Goal: Task Accomplishment & Management: Manage account settings

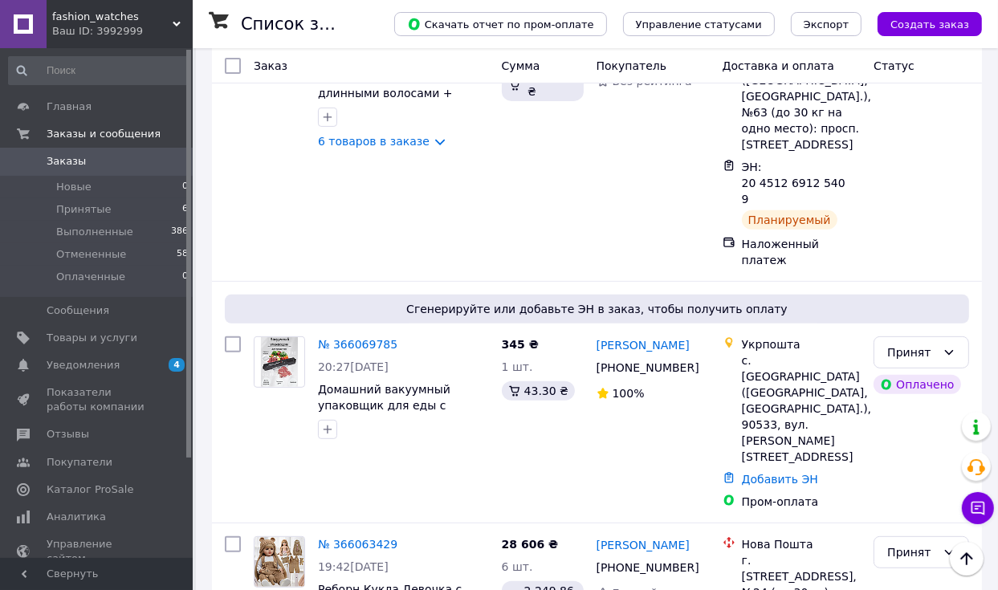
scroll to position [482, 0]
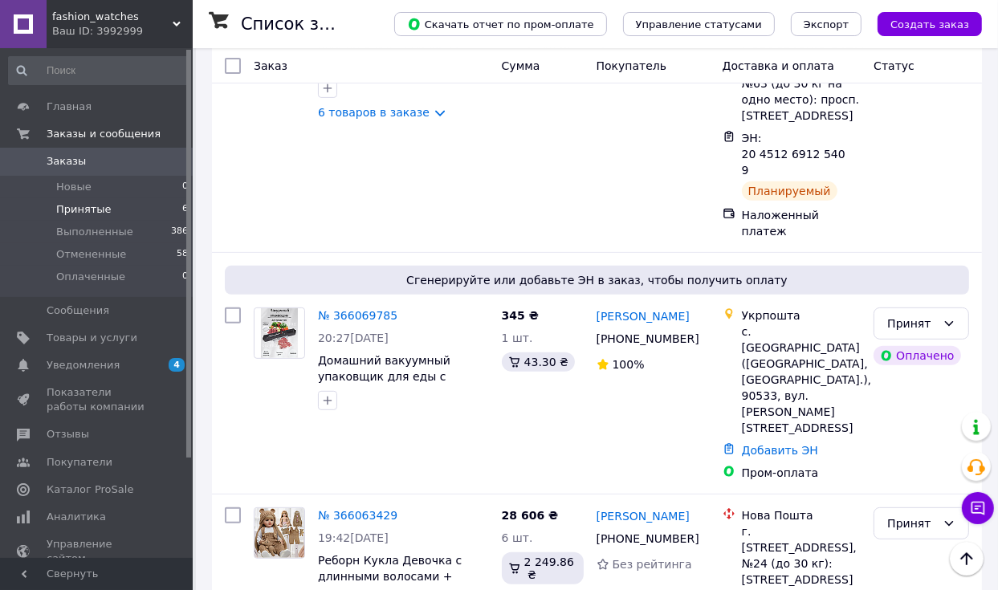
click at [163, 208] on li "Принятые 6" at bounding box center [98, 209] width 197 height 22
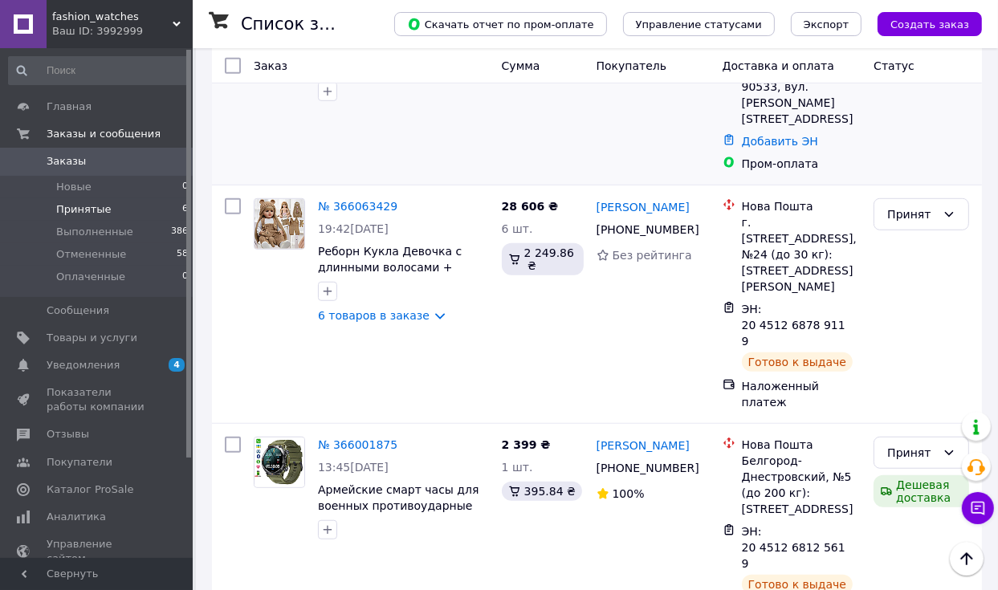
scroll to position [848, 0]
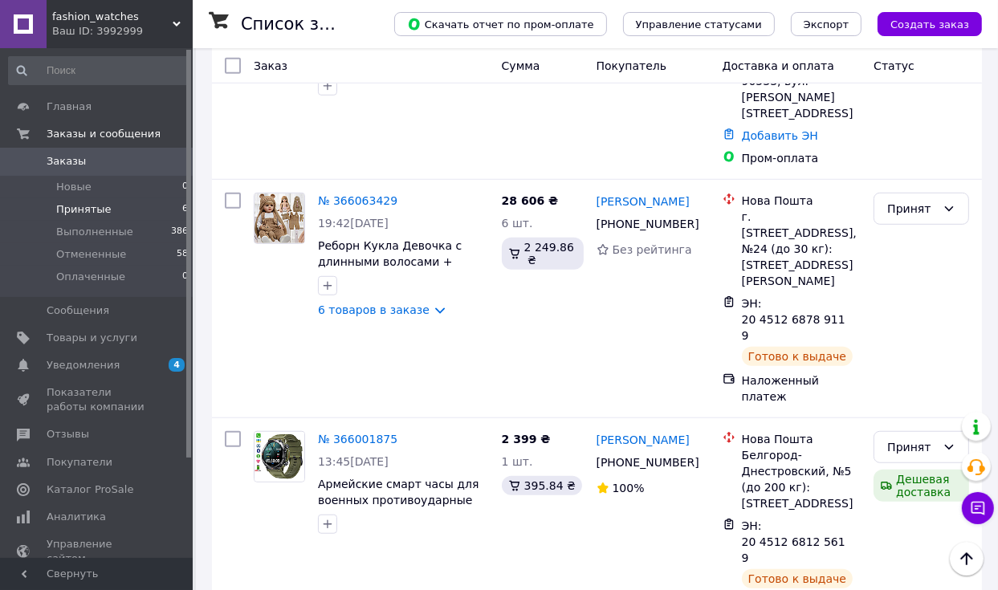
click at [893, 479] on li "Выполнен" at bounding box center [921, 479] width 94 height 29
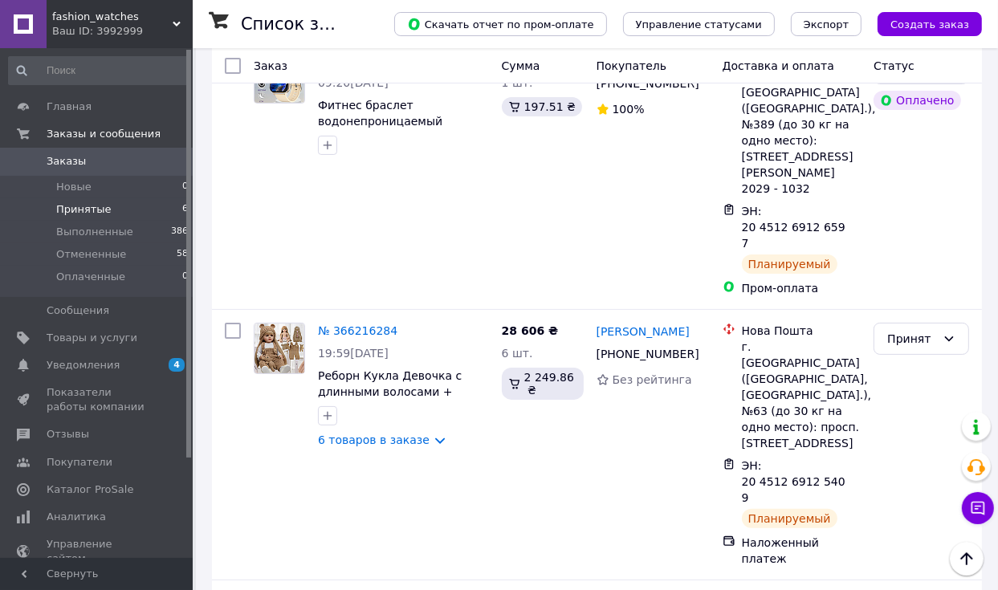
scroll to position [367, 0]
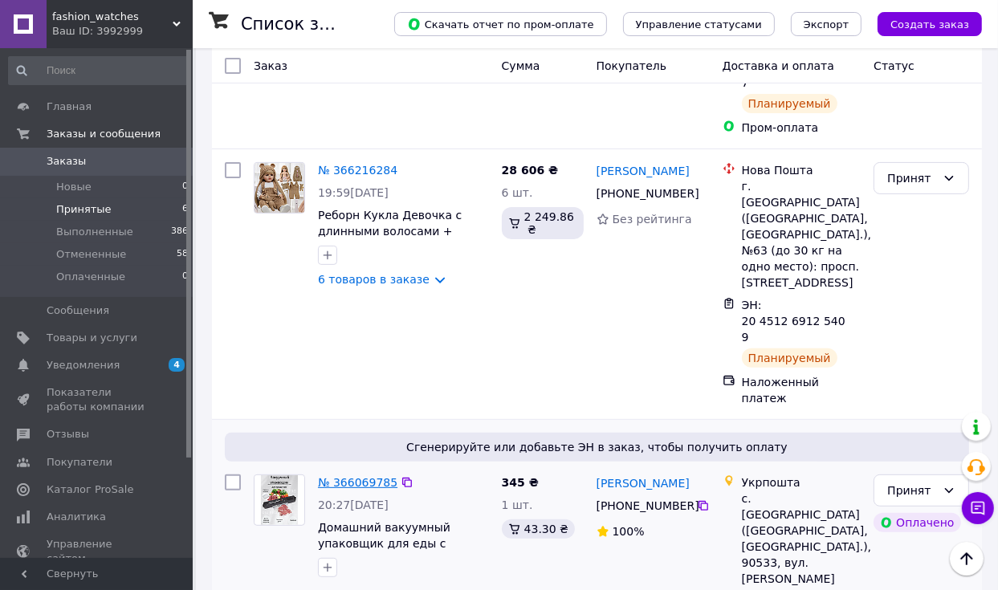
click at [344, 476] on link "№ 366069785" at bounding box center [357, 482] width 79 height 13
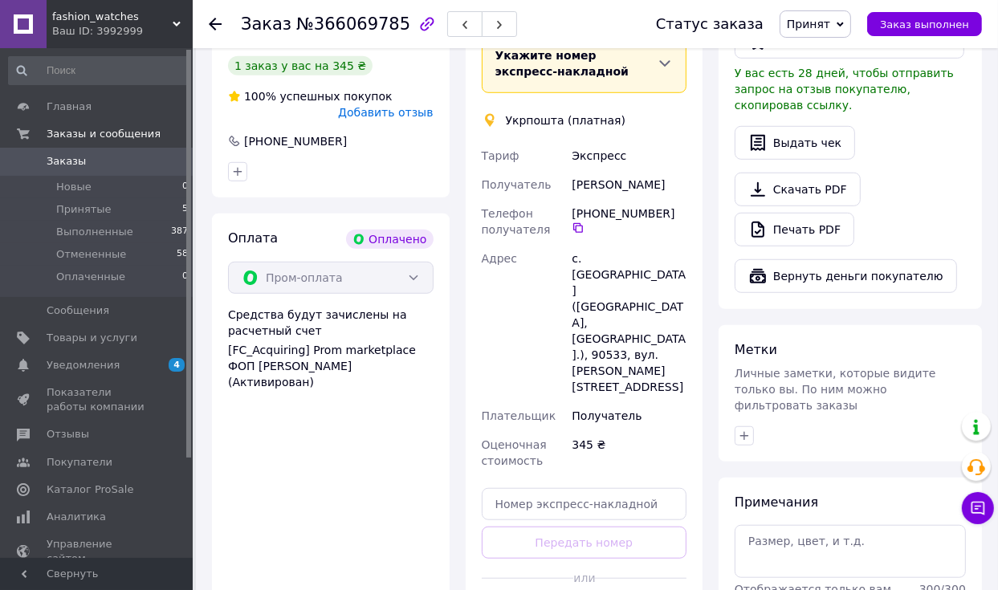
scroll to position [963, 0]
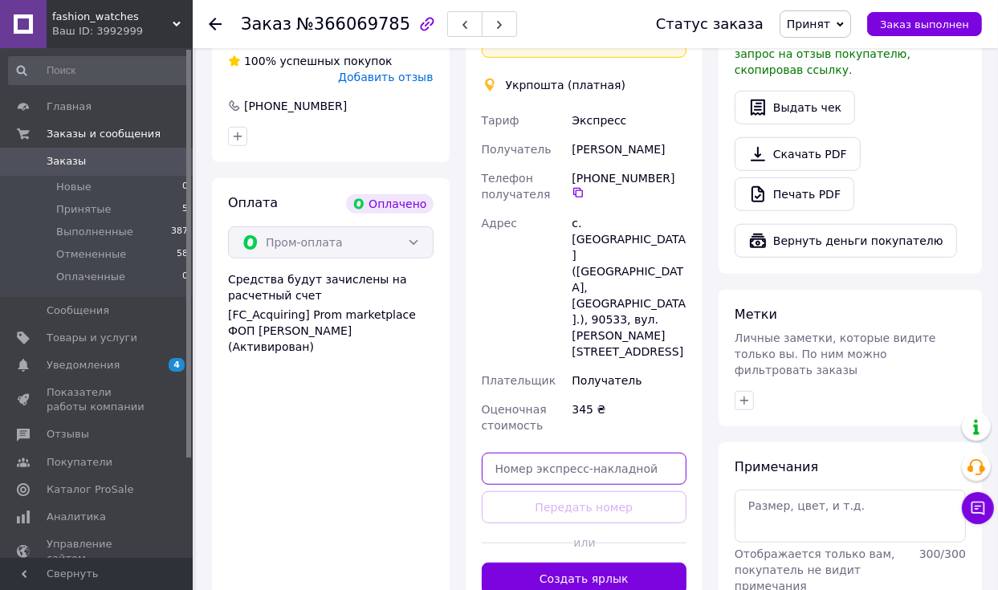
click at [569, 453] on input "text" at bounding box center [584, 469] width 205 height 32
paste input "0505383707972"
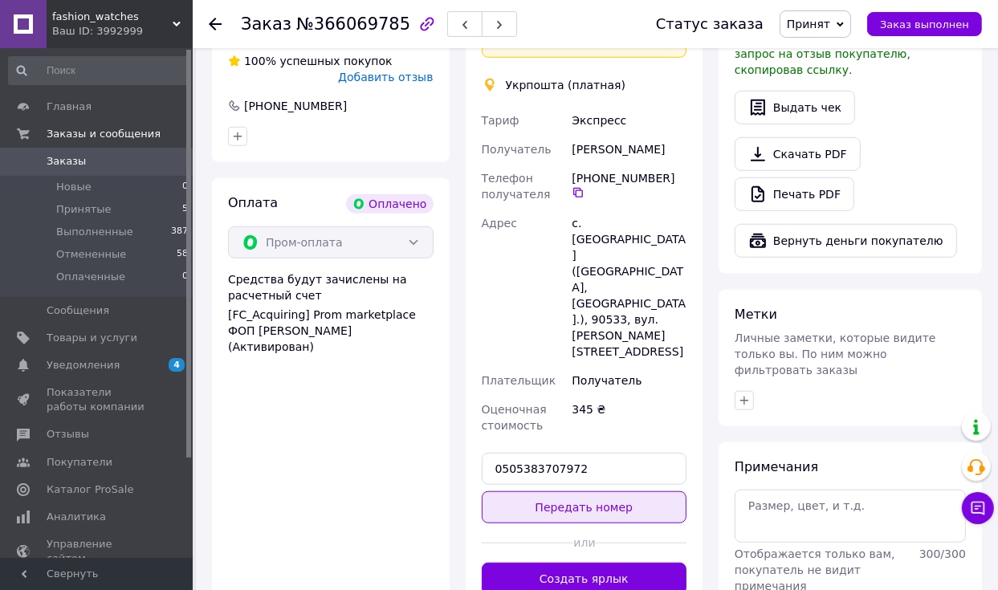
click at [592, 491] on button "Передать номер" at bounding box center [584, 507] width 205 height 32
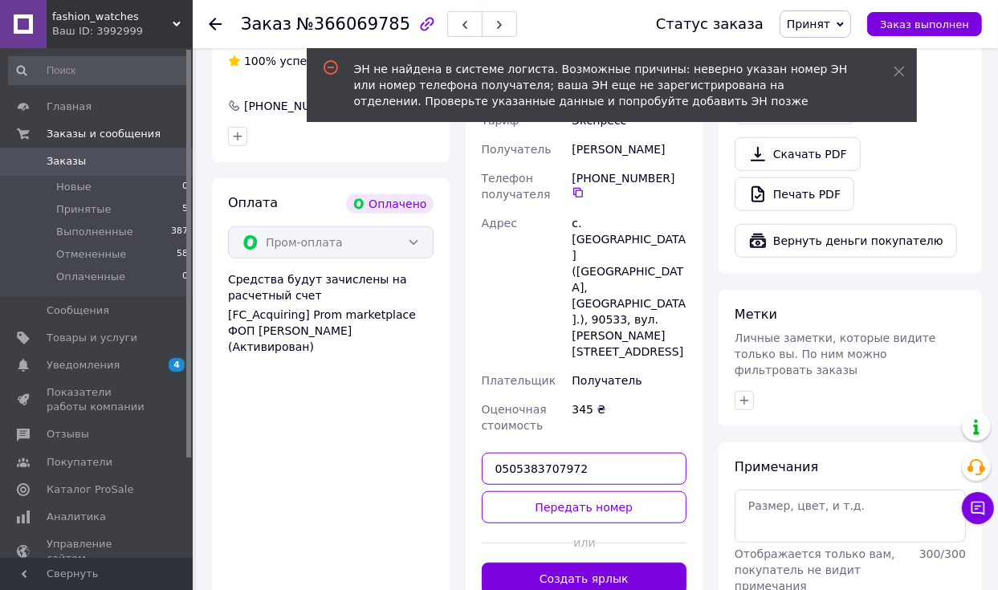
click at [498, 453] on input "0505383707972" at bounding box center [584, 469] width 205 height 32
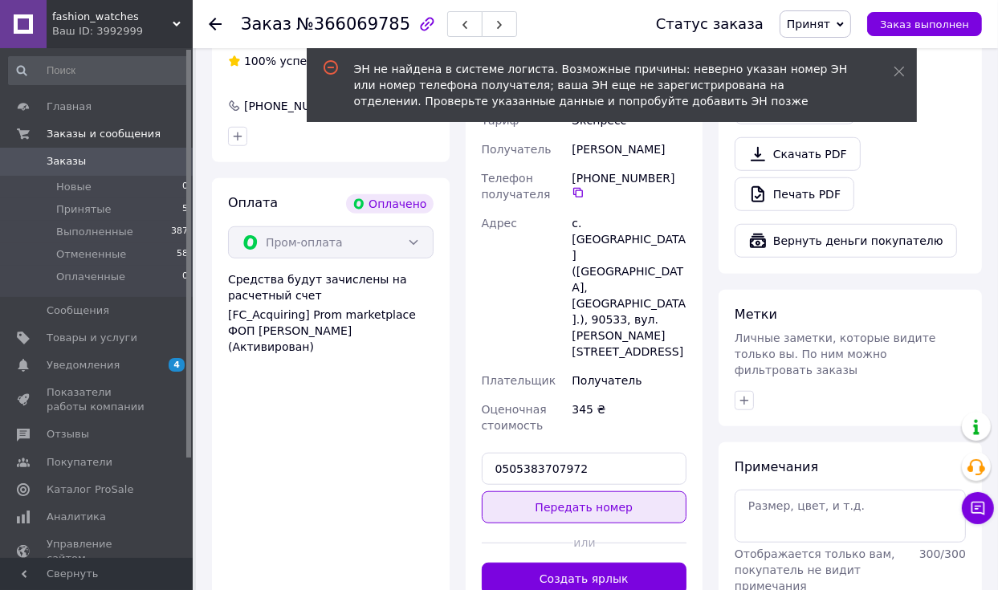
click at [574, 491] on button "Передать номер" at bounding box center [584, 507] width 205 height 32
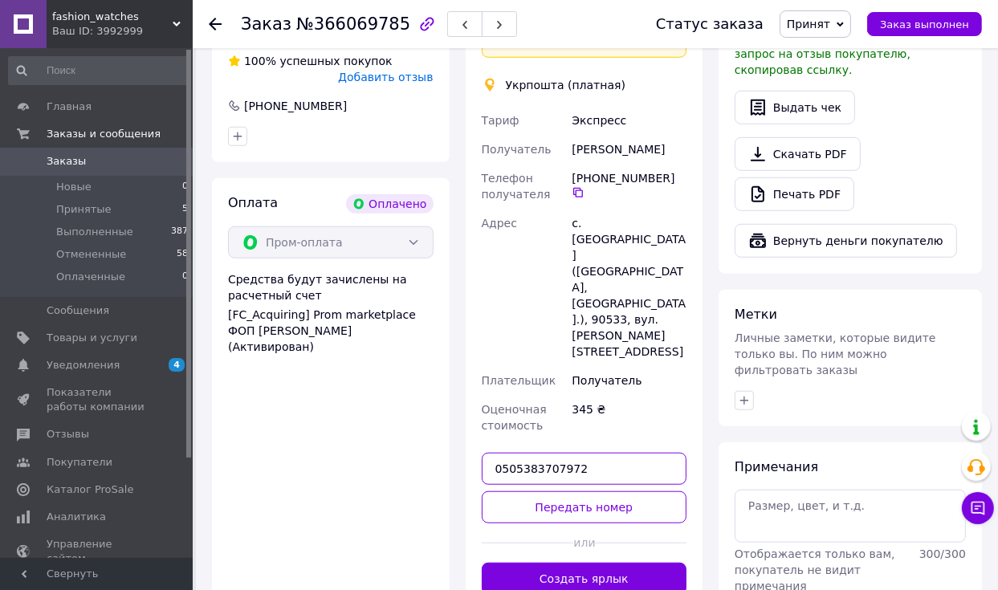
drag, startPoint x: 566, startPoint y: 351, endPoint x: 478, endPoint y: 360, distance: 88.0
click at [478, 360] on div "Доставка Редактировать Укажите номер экспресс-накладной Обязательно введите ном…" at bounding box center [585, 281] width 238 height 660
paste input "49527"
type input "0505383749527"
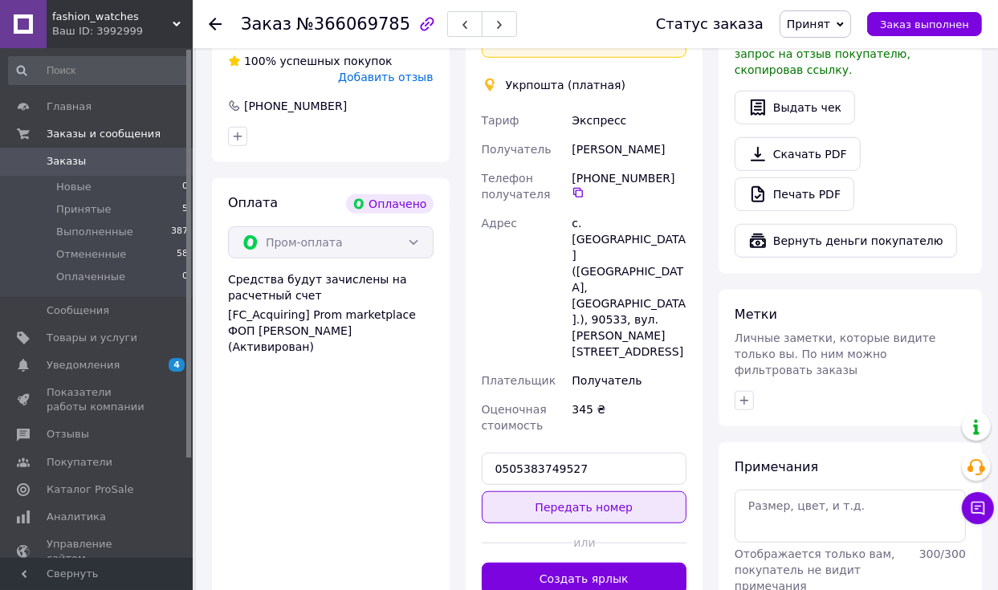
click at [536, 491] on button "Передать номер" at bounding box center [584, 507] width 205 height 32
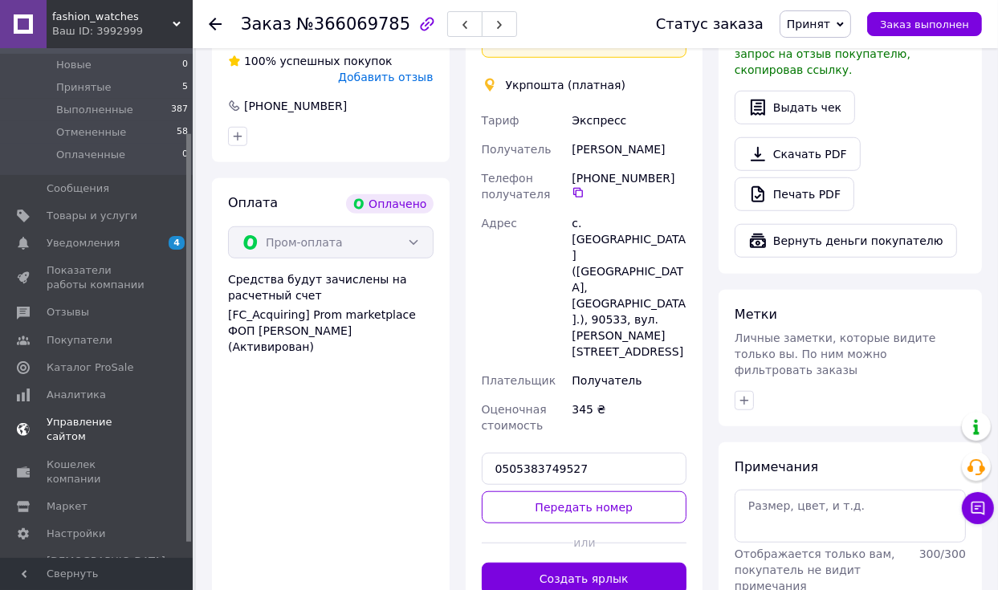
scroll to position [124, 0]
click at [95, 392] on span "Аналитика" at bounding box center [76, 393] width 59 height 14
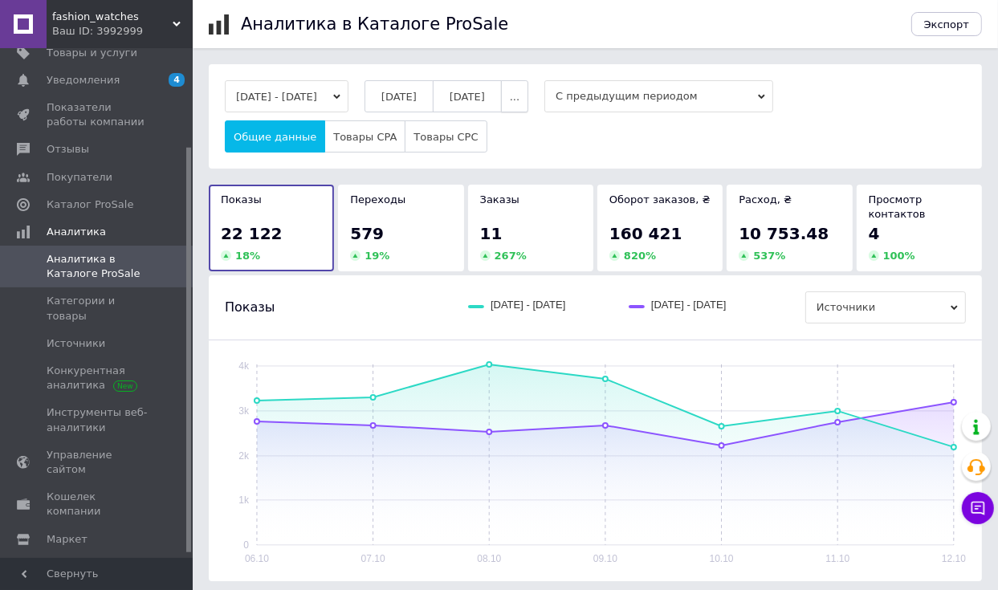
click at [519, 95] on span "..." at bounding box center [515, 97] width 10 height 12
click at [528, 220] on button "60 дней" at bounding box center [480, 221] width 95 height 32
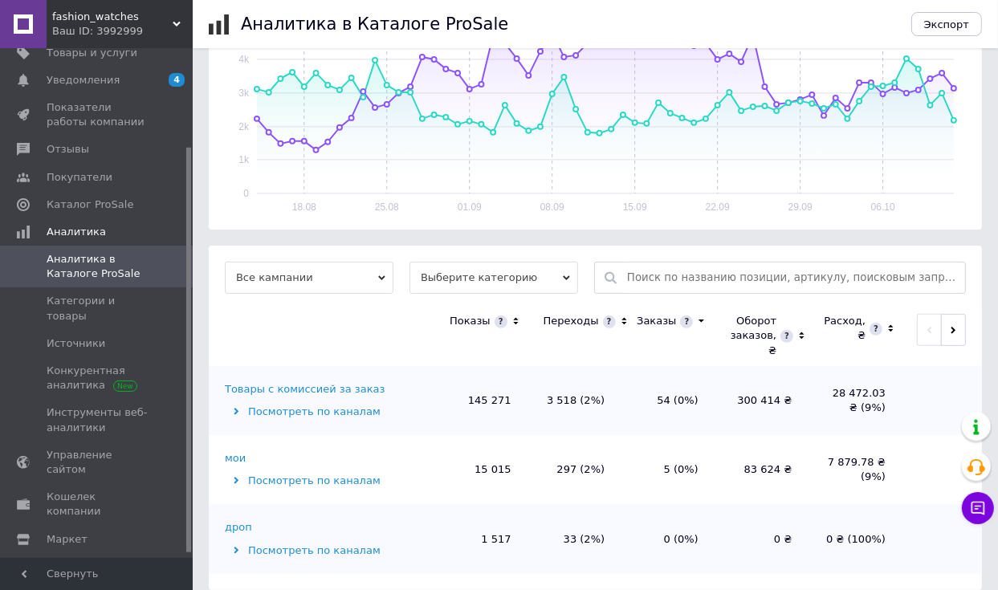
click at [476, 280] on div "Все кампании Выберите категорию Показы Переходы Заказы Оборот заказов, ₴ Расход…" at bounding box center [595, 418] width 773 height 344
click at [476, 274] on span "Выберите категорию" at bounding box center [493, 278] width 169 height 32
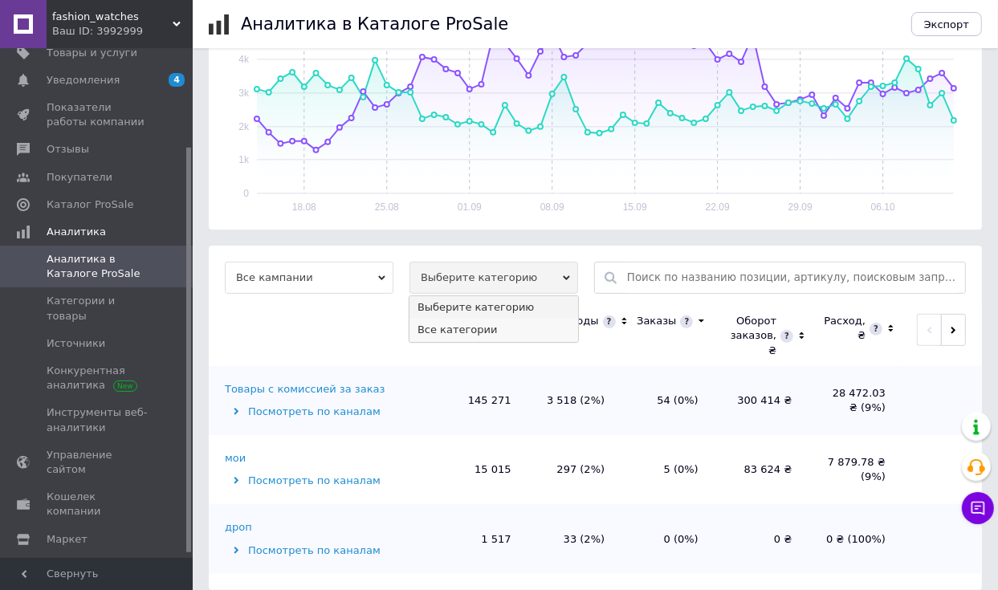
click at [474, 319] on li "Все категории" at bounding box center [493, 330] width 169 height 22
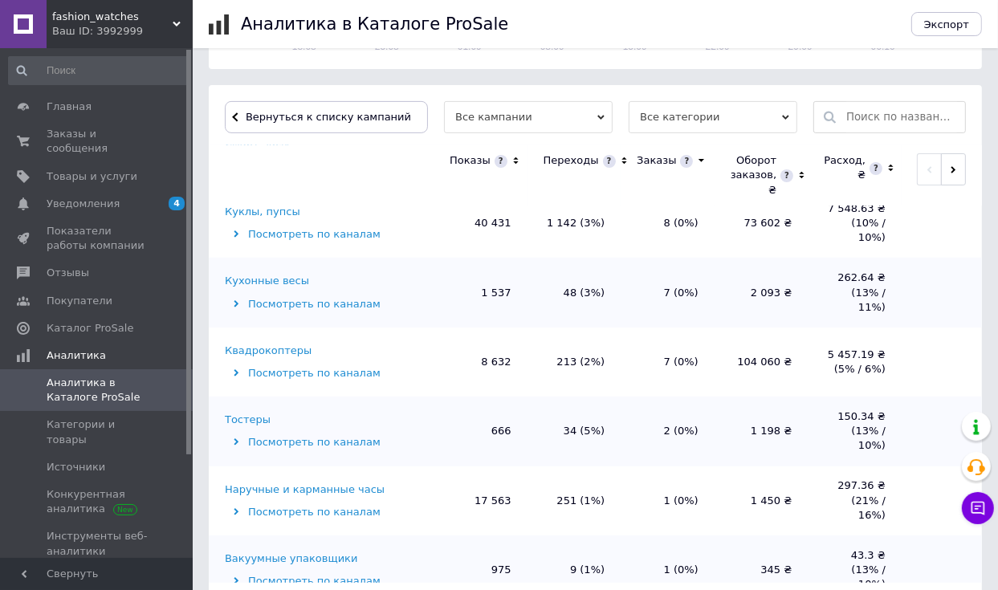
click at [303, 482] on div "Наручные и карманные часы" at bounding box center [305, 489] width 160 height 14
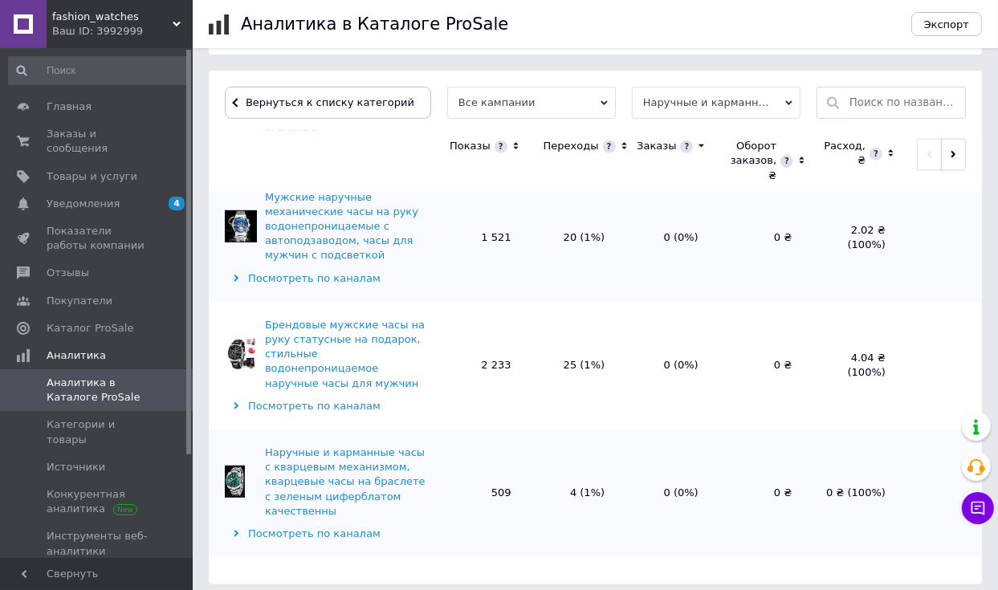
scroll to position [2164, 0]
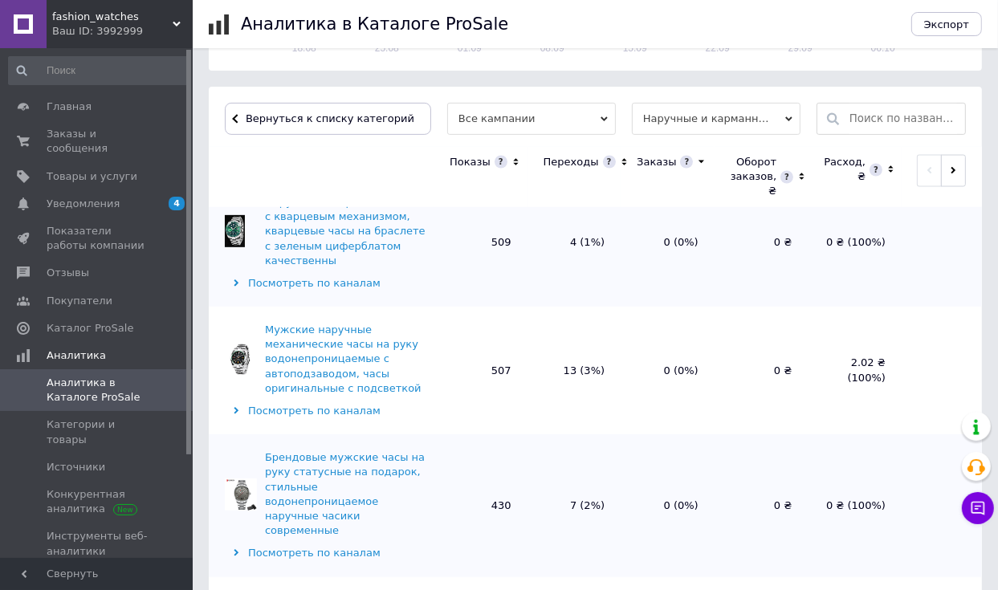
scroll to position [522, 0]
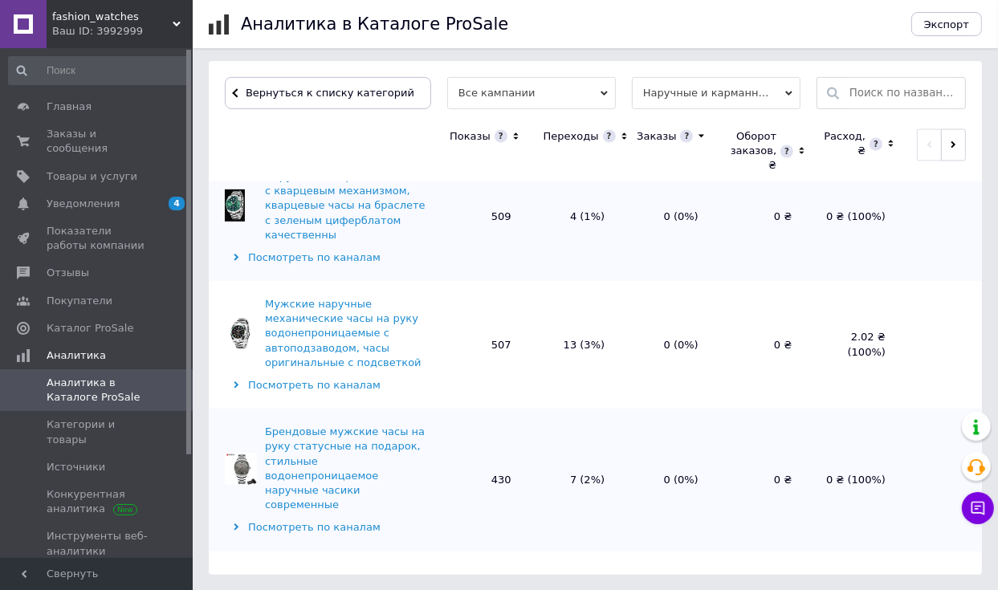
drag, startPoint x: 257, startPoint y: 450, endPoint x: 356, endPoint y: 518, distance: 120.2
copy div "Брендовые мужские часы на руку статусные на подарок, крутые водонепроницаемое н…"
drag, startPoint x: 260, startPoint y: 341, endPoint x: 421, endPoint y: 395, distance: 169.3
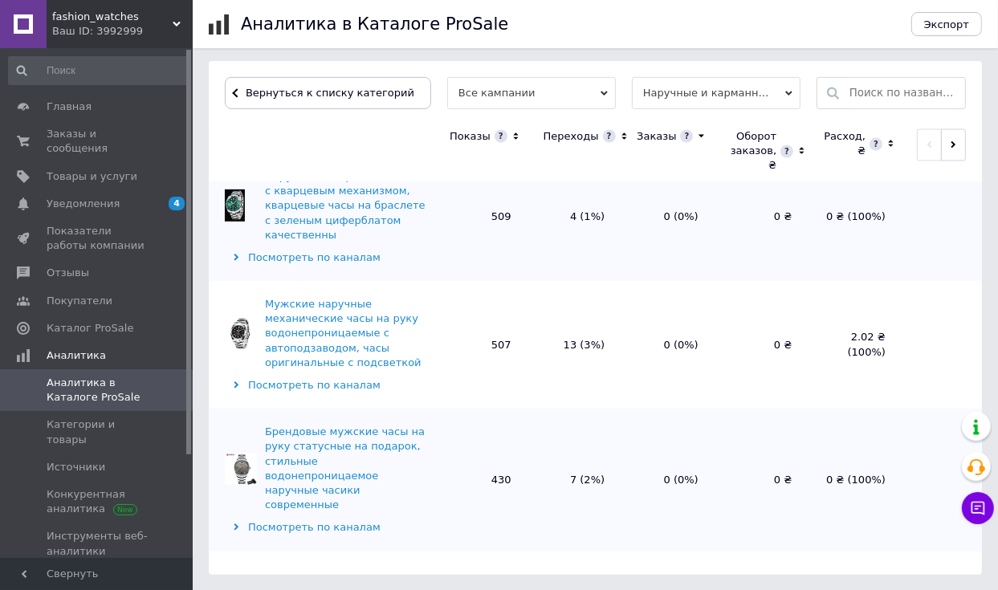
copy div "Брендовые мужские часы на руку статусные на подарок, фирменные водонепроницаемо…"
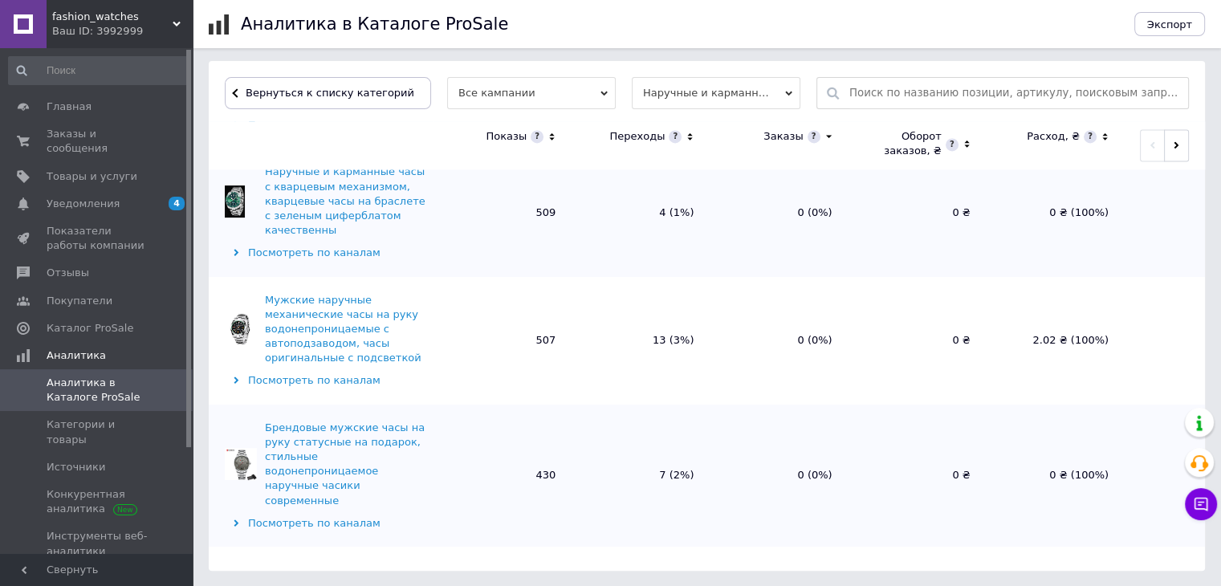
scroll to position [2254, 0]
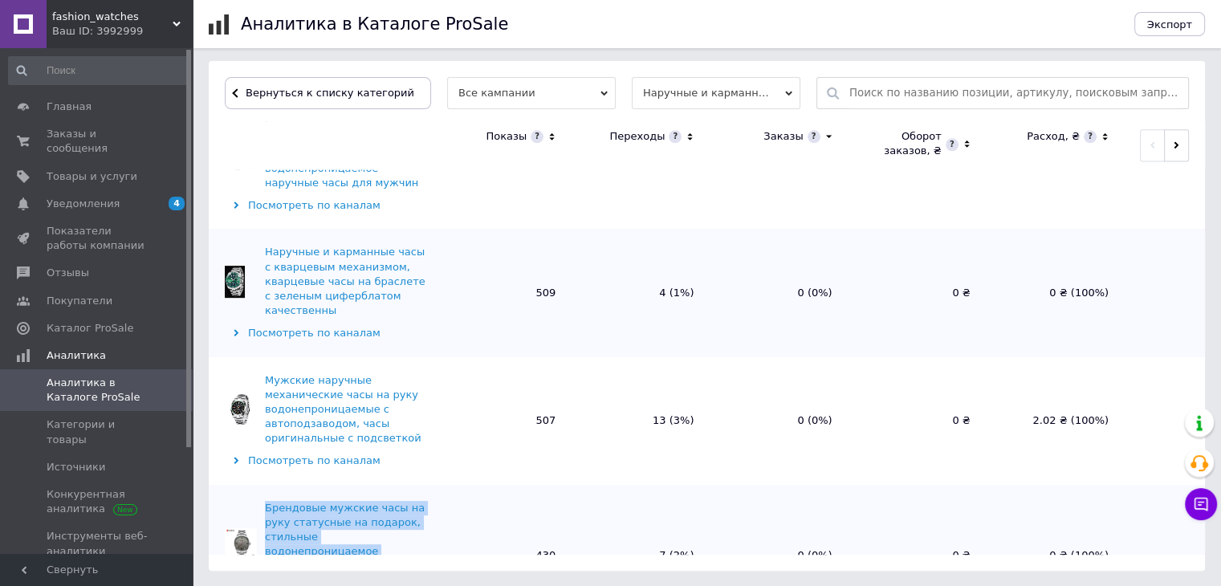
drag, startPoint x: 297, startPoint y: 307, endPoint x: 387, endPoint y: 360, distance: 104.8
click at [387, 485] on td "Брендовые мужские часы на руку статусные на подарок, стильные водонепроницаемое…" at bounding box center [321, 556] width 225 height 142
copy div "Брендовые мужские часы на руку статусные на подарок, стильные водонепроницаемое…"
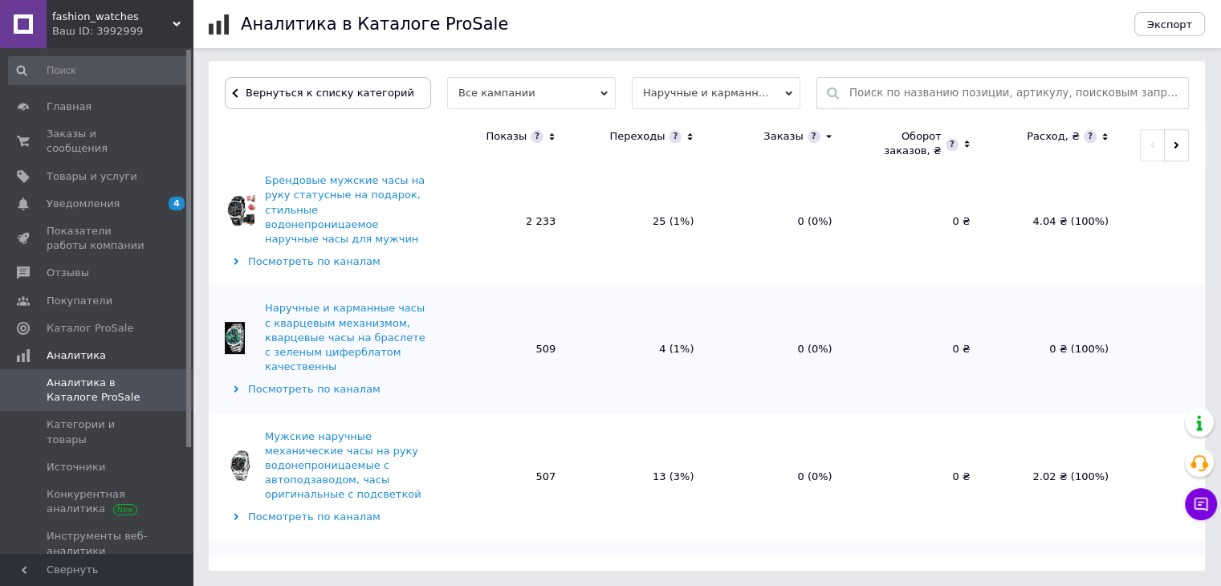
scroll to position [2174, 0]
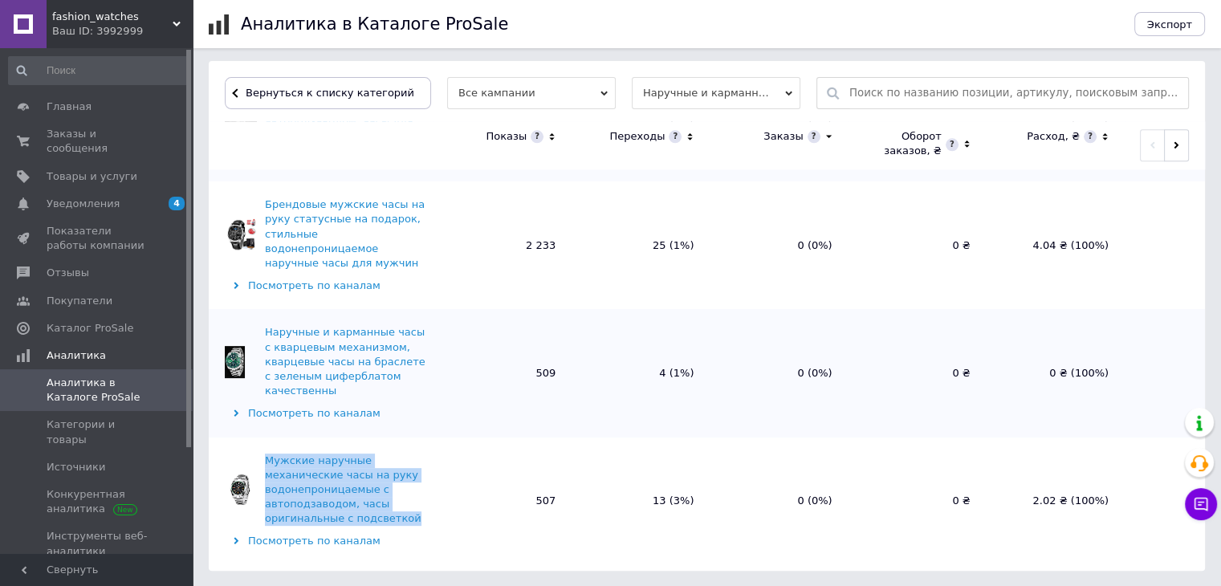
drag, startPoint x: 255, startPoint y: 256, endPoint x: 409, endPoint y: 324, distance: 167.8
click at [409, 437] on td "Мужские наручные механические часы на руку водонепроницаемые с автоподзаводом, …" at bounding box center [321, 501] width 225 height 128
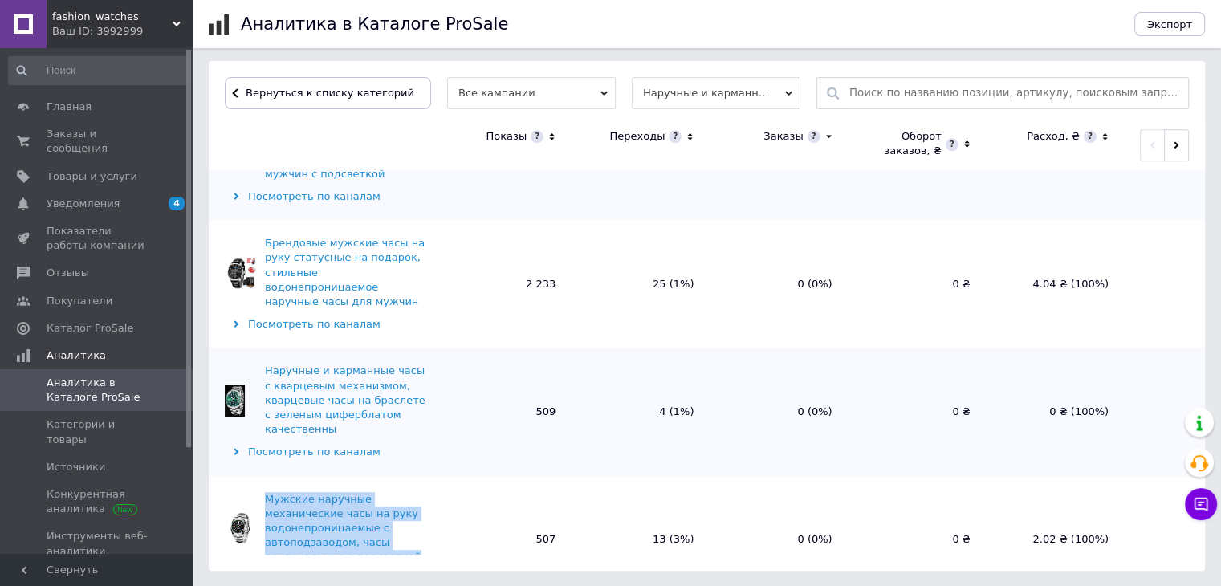
scroll to position [2167, 0]
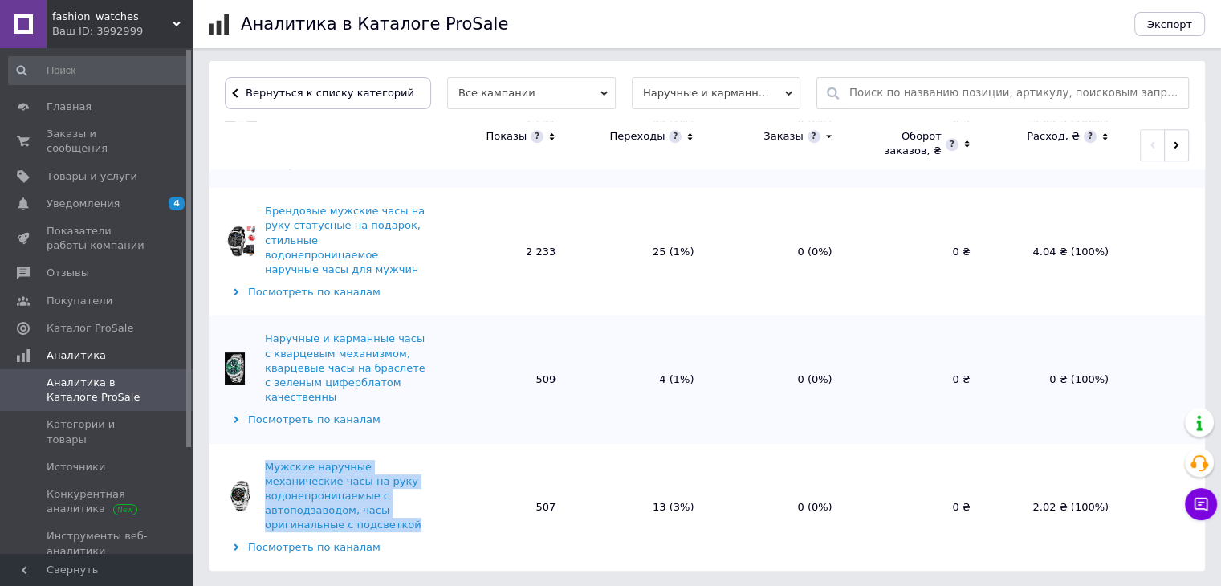
copy div "Мужские наручные механические часы на руку водонепроницаемые с автоподзаводом, …"
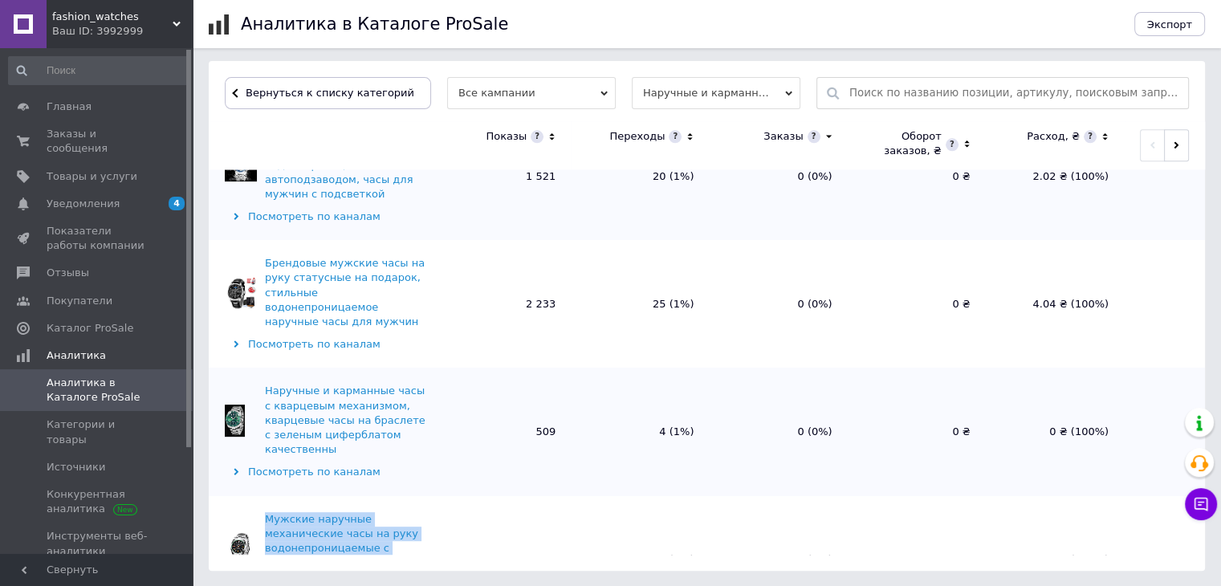
scroll to position [2087, 0]
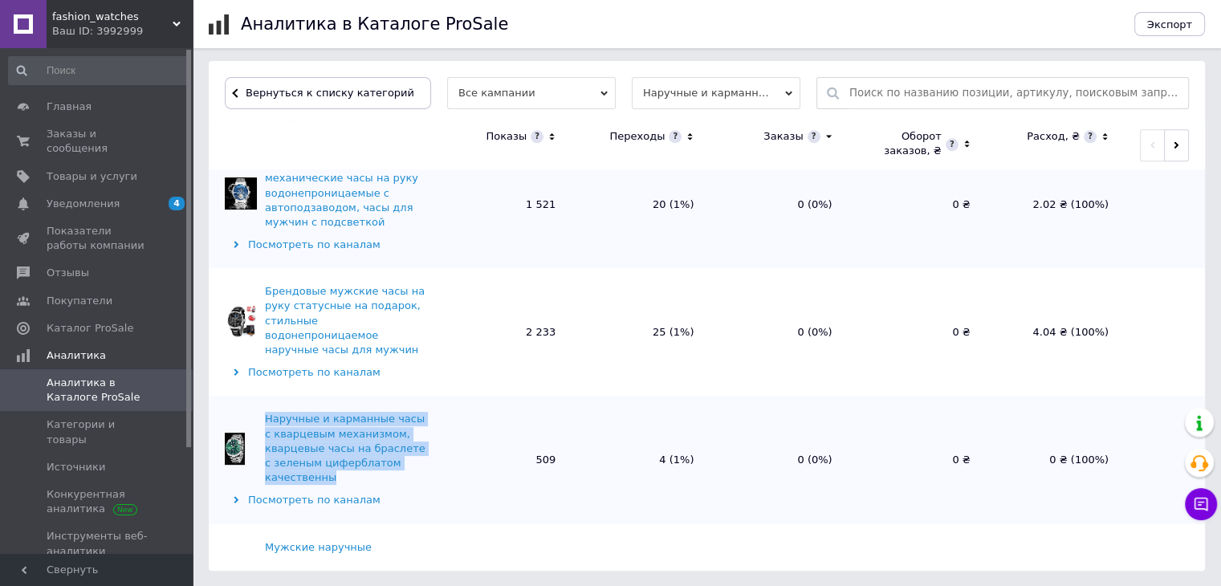
drag, startPoint x: 257, startPoint y: 217, endPoint x: 350, endPoint y: 284, distance: 115.0
click at [350, 396] on td "Наручные и карманные часы с кварцевым механизмом, кварцевые часы на браслете с …" at bounding box center [321, 460] width 225 height 128
copy div "Наручные и карманные часы с кварцевым механизмом, кварцевые часы на браслете с …"
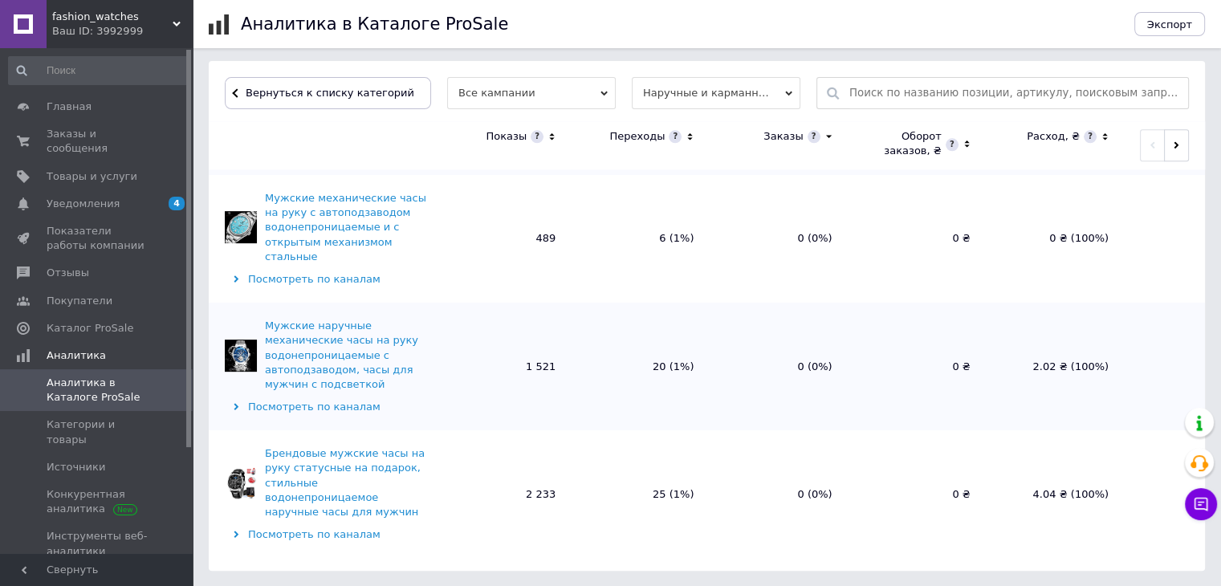
scroll to position [1846, 0]
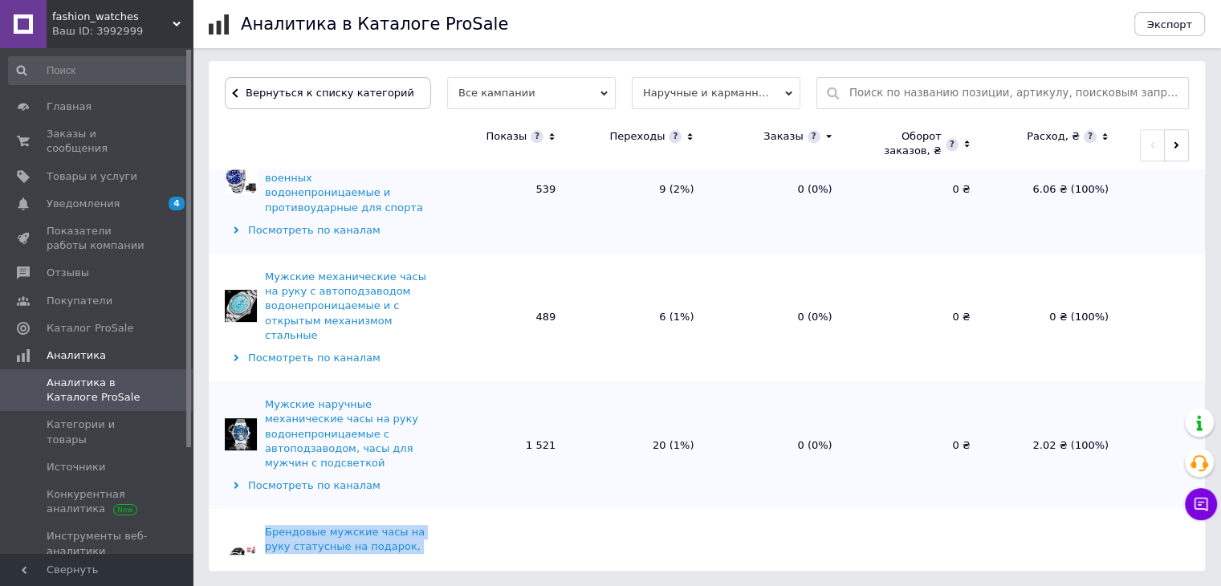
drag, startPoint x: 258, startPoint y: 341, endPoint x: 365, endPoint y: 397, distance: 120.3
click at [365, 509] on td "Брендовые мужские часы на руку статусные на подарок, стильные водонепроницаемое…" at bounding box center [321, 573] width 225 height 128
copy div "Брендовые мужские часы на руку статусные на подарок, стильные водонепроницаемое…"
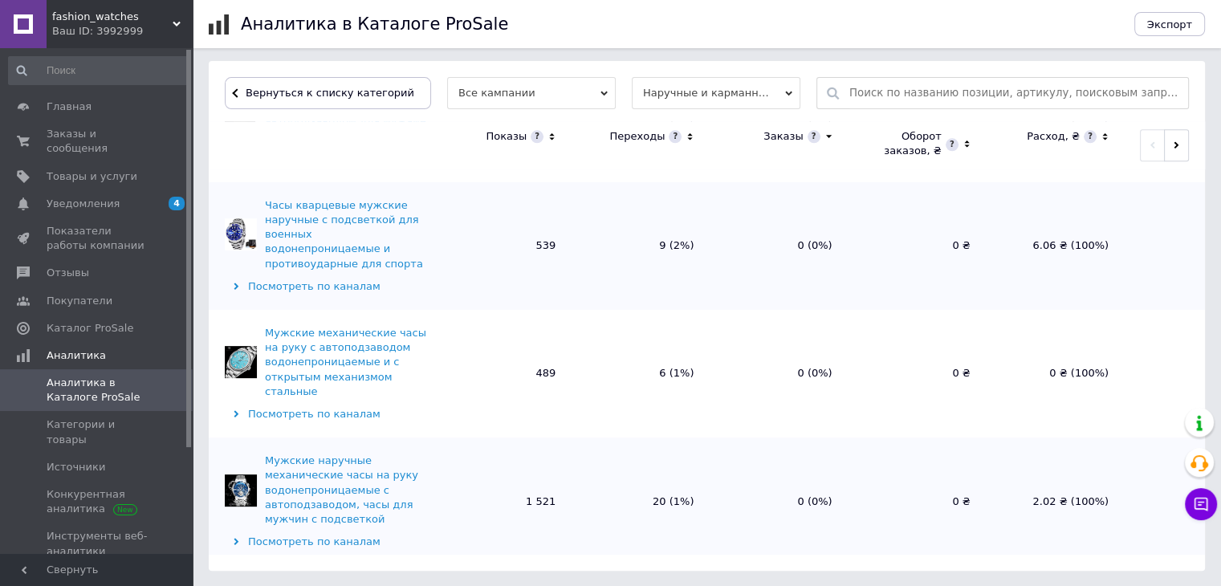
scroll to position [1766, 0]
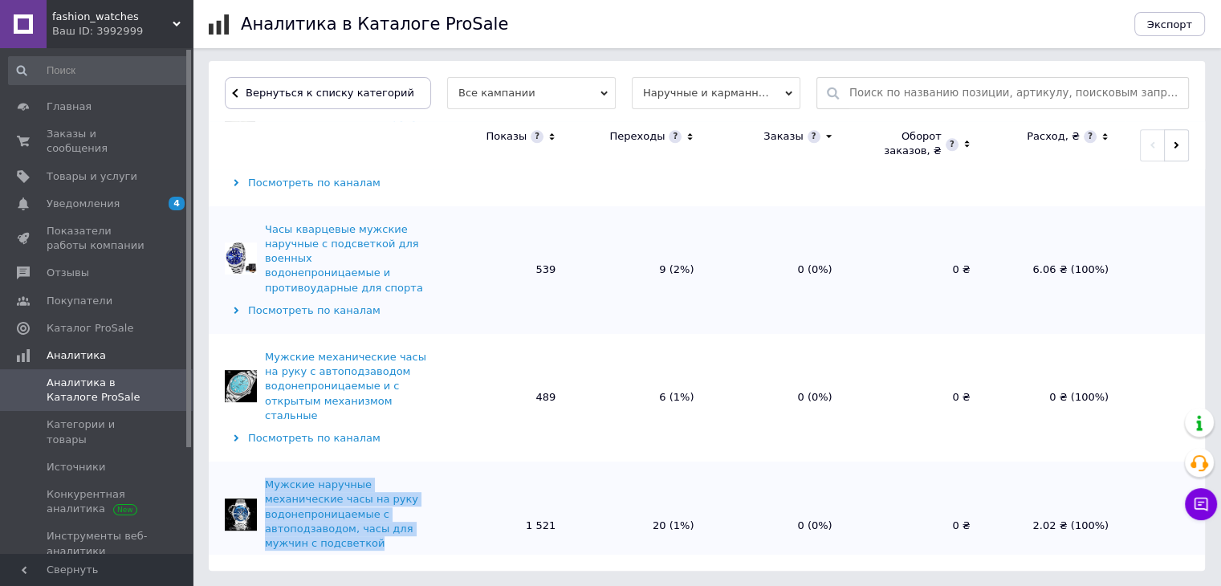
drag, startPoint x: 258, startPoint y: 296, endPoint x: 375, endPoint y: 363, distance: 134.1
click at [375, 462] on td "Мужские наручные механические часы на руку водонепроницаемые с автоподзаводом, …" at bounding box center [321, 526] width 225 height 128
copy div "Мужские наручные механические часы на руку водонепроницаемые с автоподзаводом, …"
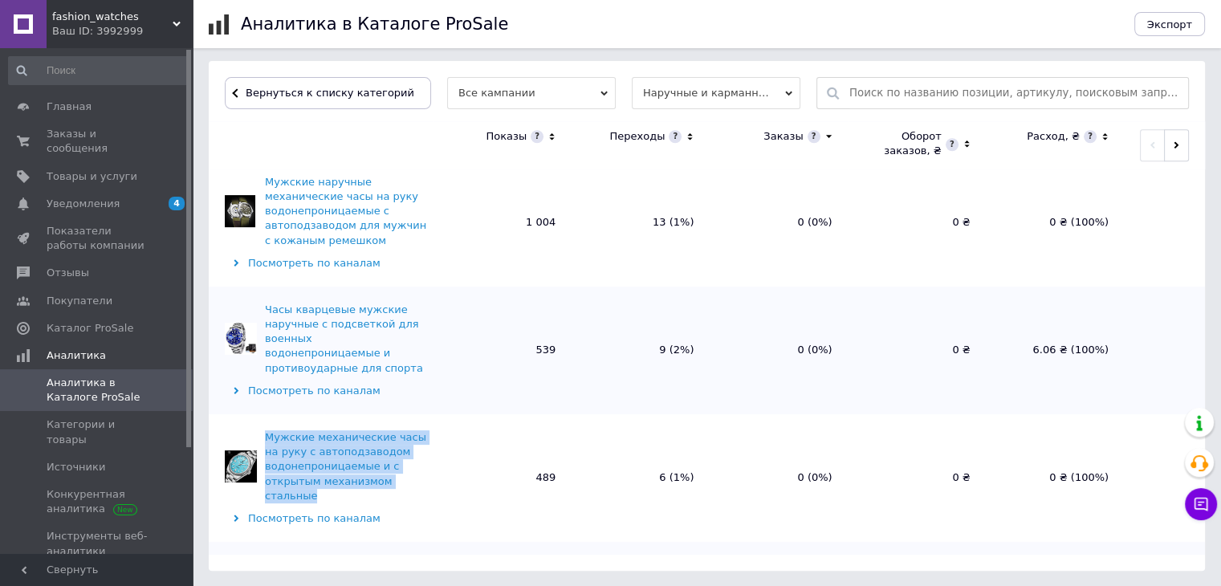
drag, startPoint x: 259, startPoint y: 261, endPoint x: 429, endPoint y: 315, distance: 177.9
click at [429, 414] on td "Мужские механические часы на руку с автоподзаводом водонепроницаемые и с открыт…" at bounding box center [321, 478] width 225 height 128
copy div "Мужские механические часы на руку с автоподзаводом водонепроницаемые и с открыт…"
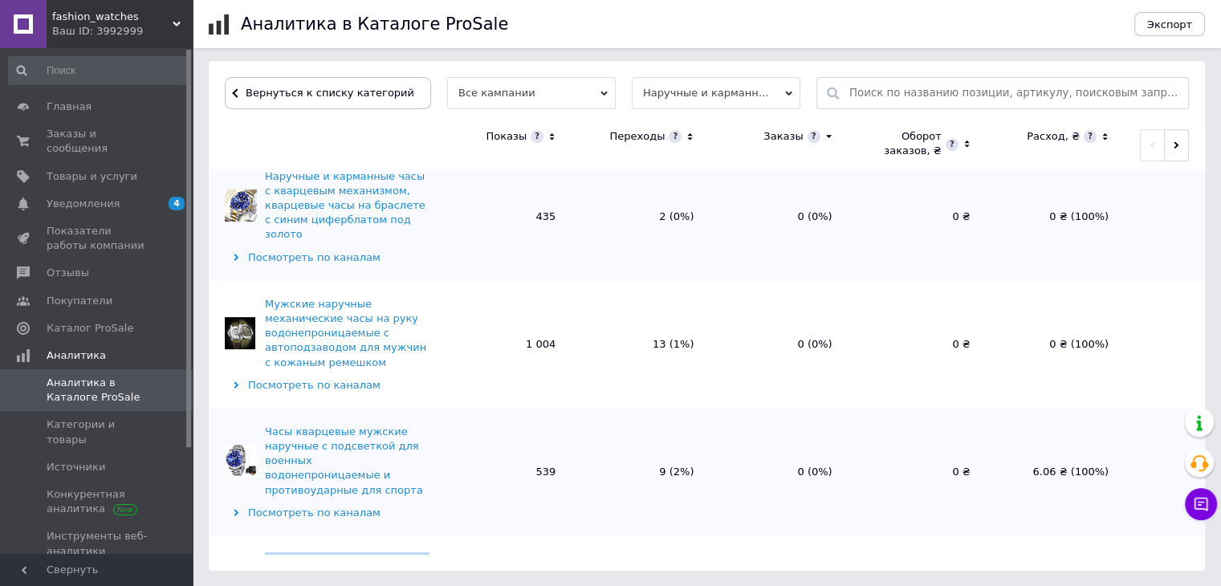
scroll to position [1525, 0]
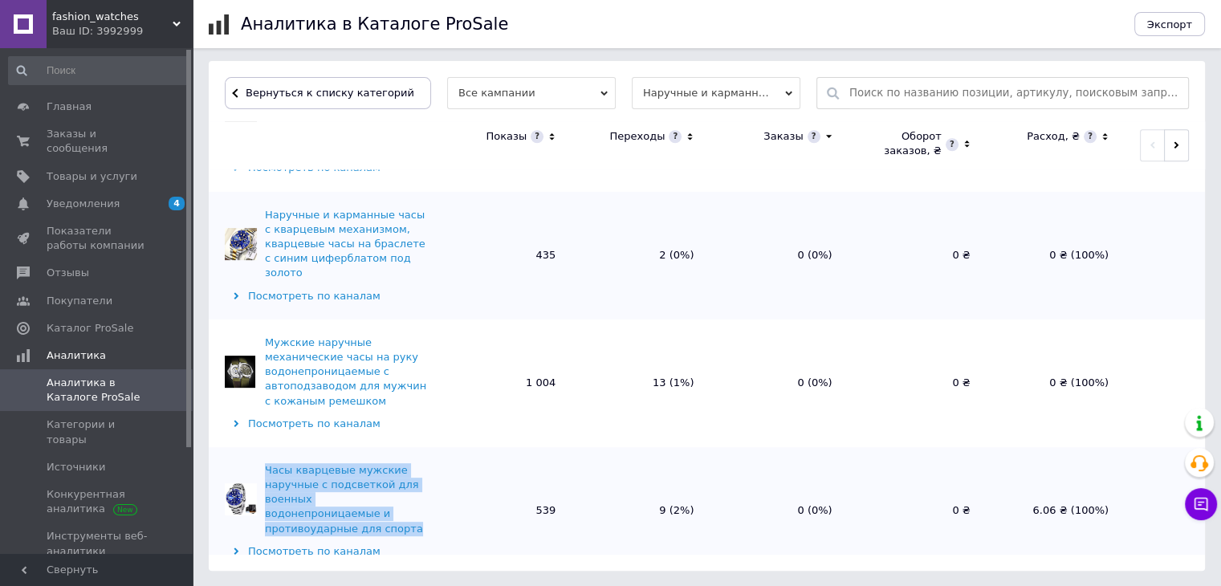
drag, startPoint x: 260, startPoint y: 306, endPoint x: 418, endPoint y: 367, distance: 169.5
click at [418, 447] on td "Часы кварцевые мужские наручные с подсветкой для военных водонепроницаемые и пр…" at bounding box center [321, 511] width 225 height 128
copy div "Часы кварцевые мужские наручные с подсветкой для военных водонепроницаемые и пр…"
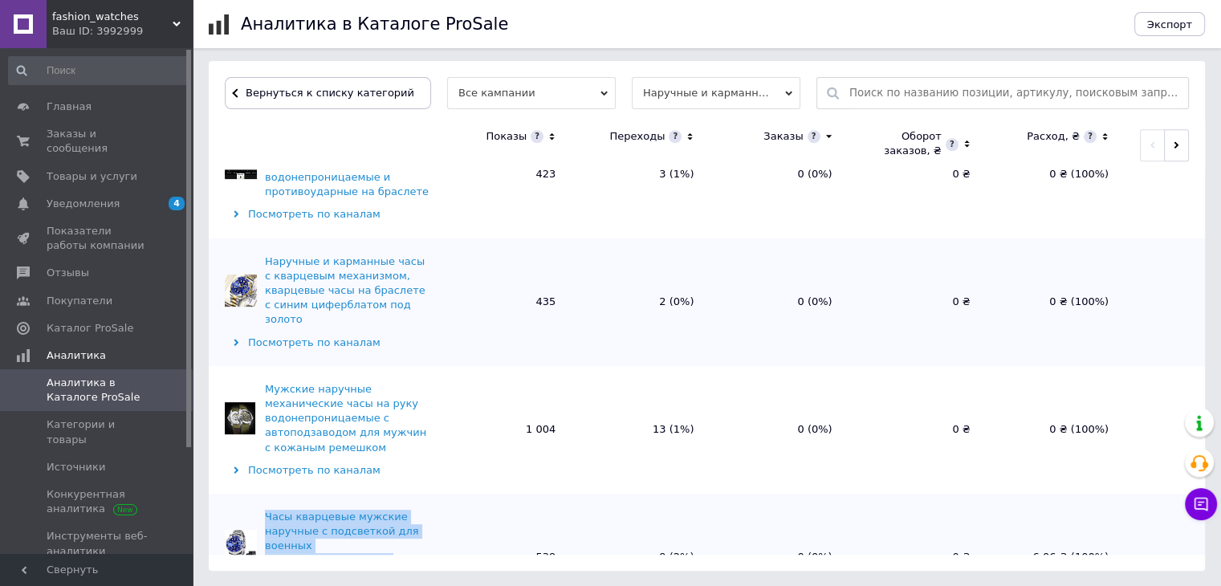
scroll to position [1445, 0]
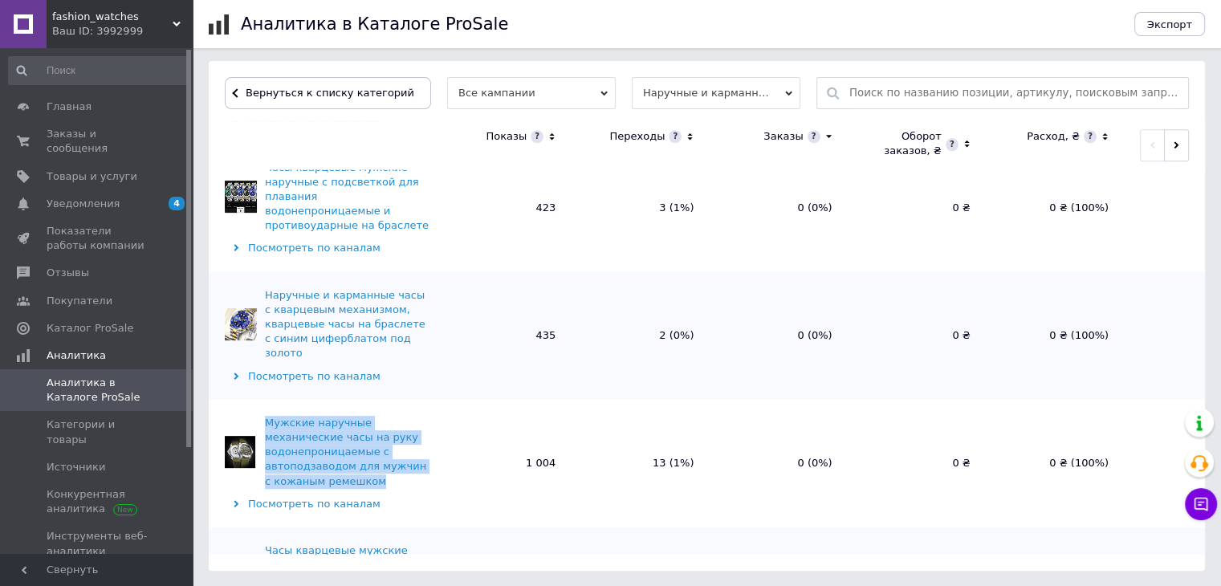
drag, startPoint x: 258, startPoint y: 261, endPoint x: 394, endPoint y: 332, distance: 153.7
click at [394, 400] on td "Мужские наручные механические часы на руку водонепроницаемые с автоподзаводом д…" at bounding box center [321, 464] width 225 height 128
copy div "Мужские наручные механические часы на руку водонепроницаемые с автоподзаводом д…"
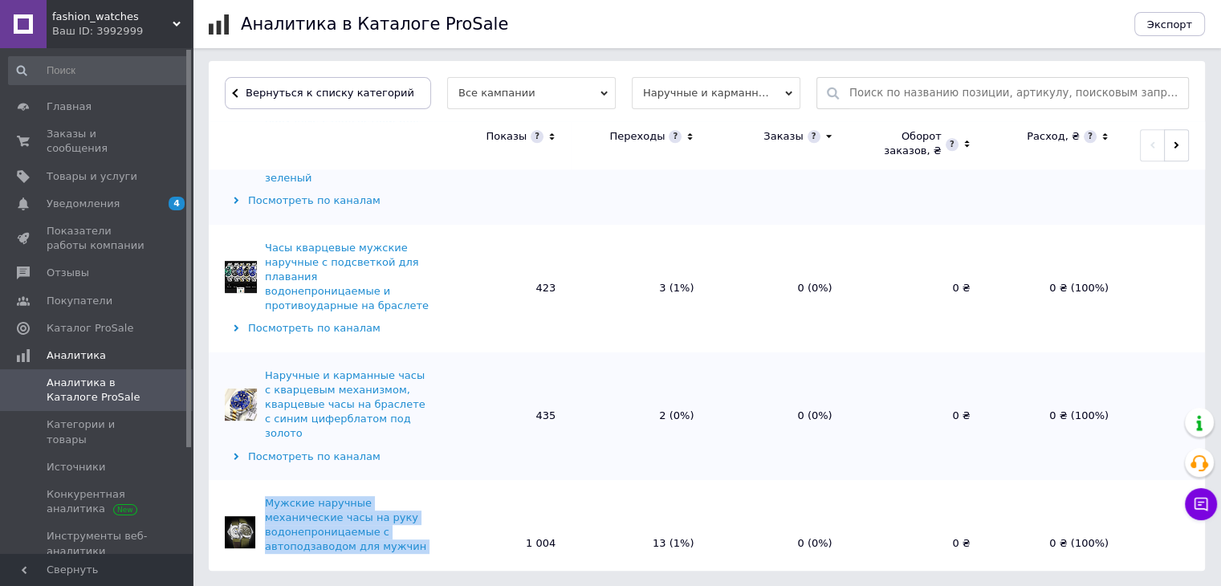
scroll to position [1284, 0]
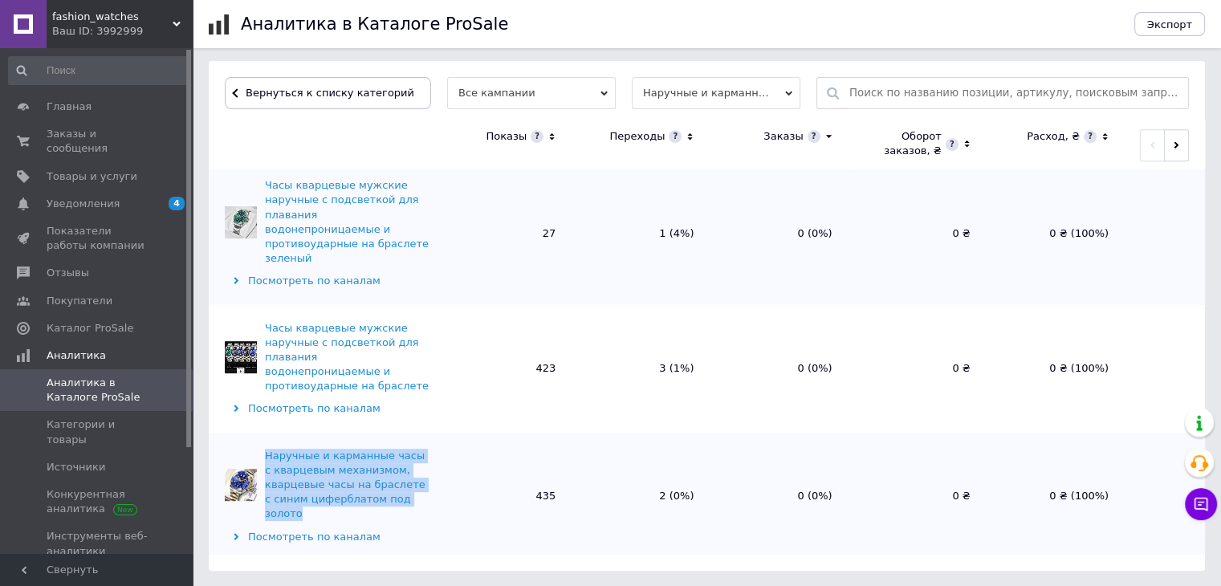
drag, startPoint x: 258, startPoint y: 311, endPoint x: 426, endPoint y: 368, distance: 177.7
click at [426, 433] on td "Наручные и карманные часы с кварцевым механизмом, кварцевые часы на браслете с …" at bounding box center [321, 497] width 225 height 128
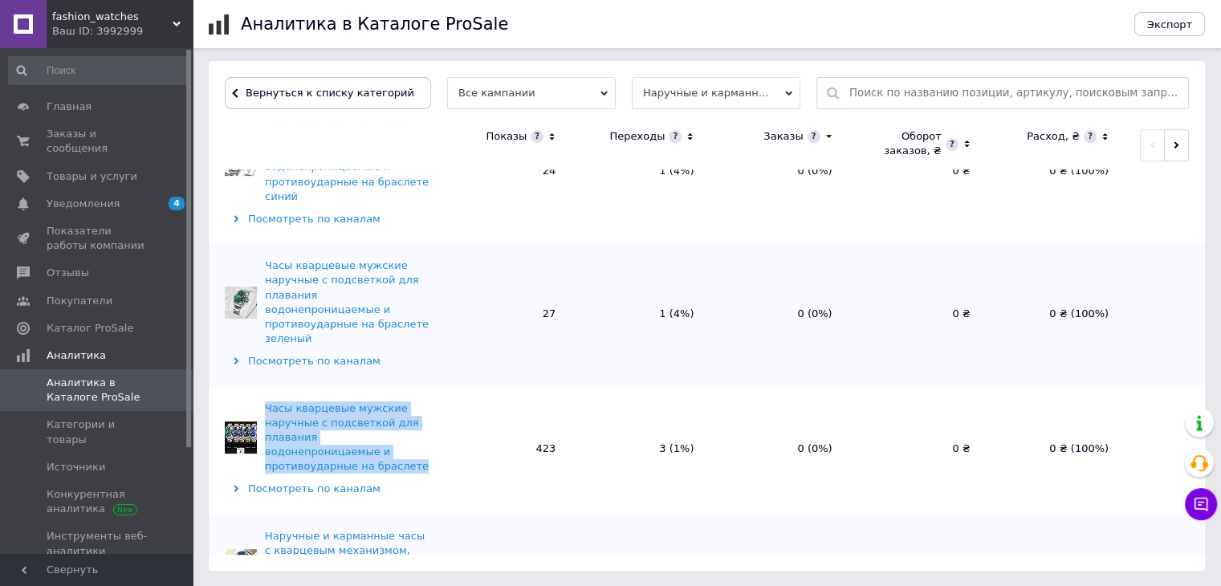
drag, startPoint x: 261, startPoint y: 279, endPoint x: 418, endPoint y: 332, distance: 166.0
click at [418, 385] on td "Часы кварцевые мужские наручные с подсветкой для плавания водонепроницаемые и п…" at bounding box center [321, 449] width 225 height 128
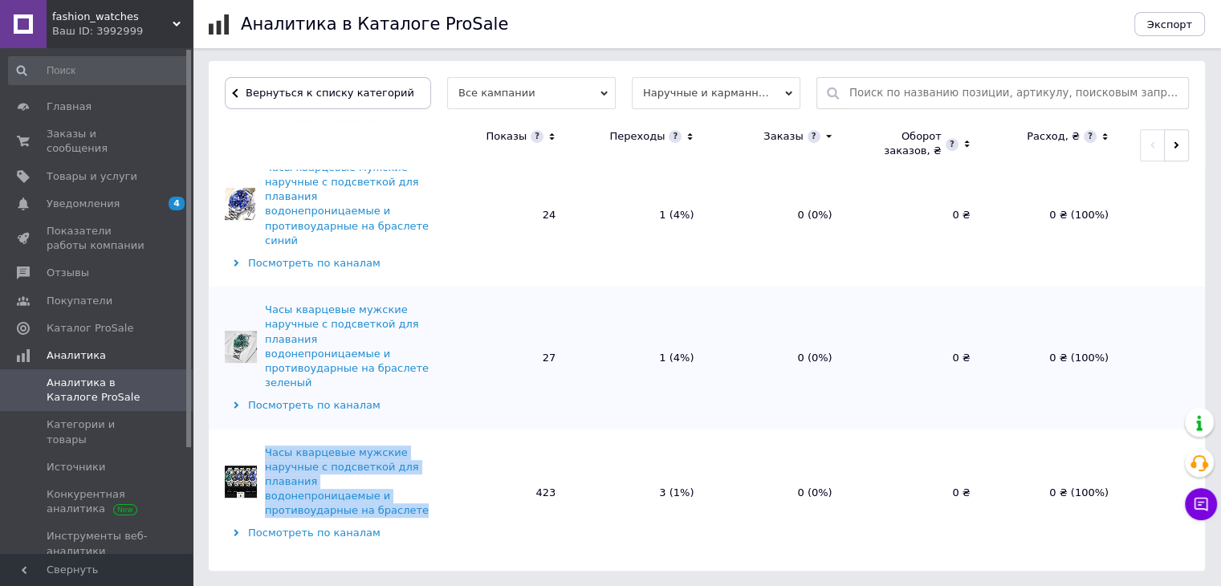
scroll to position [1124, 0]
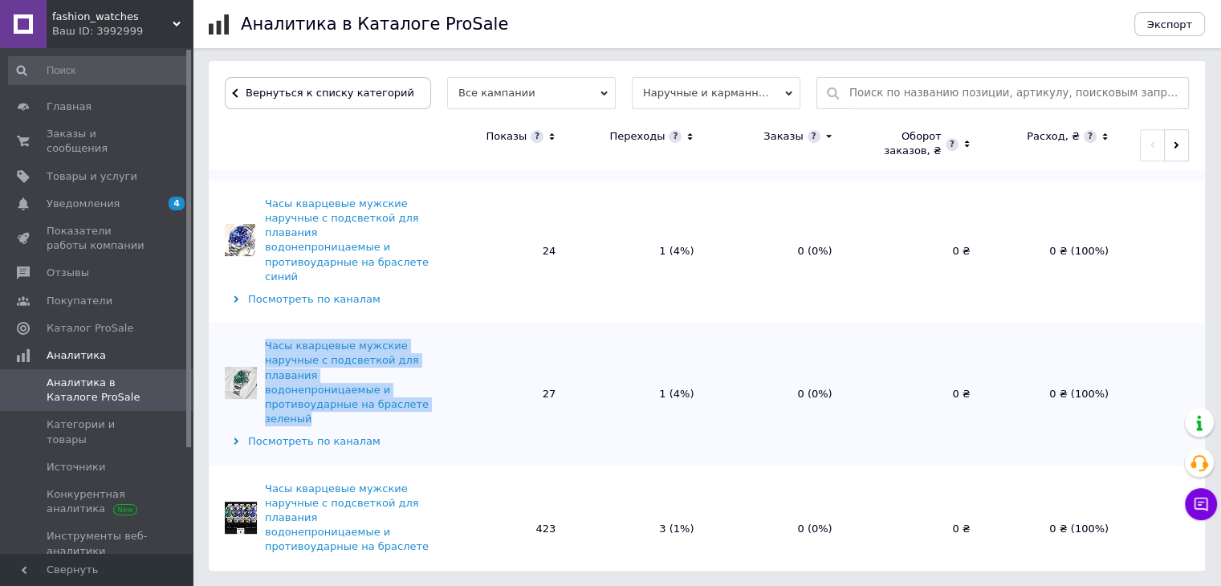
drag, startPoint x: 253, startPoint y: 228, endPoint x: 319, endPoint y: 301, distance: 98.9
click at [319, 323] on td "Часы кварцевые мужские наручные с подсветкой для плавания водонепроницаемые и п…" at bounding box center [321, 394] width 225 height 142
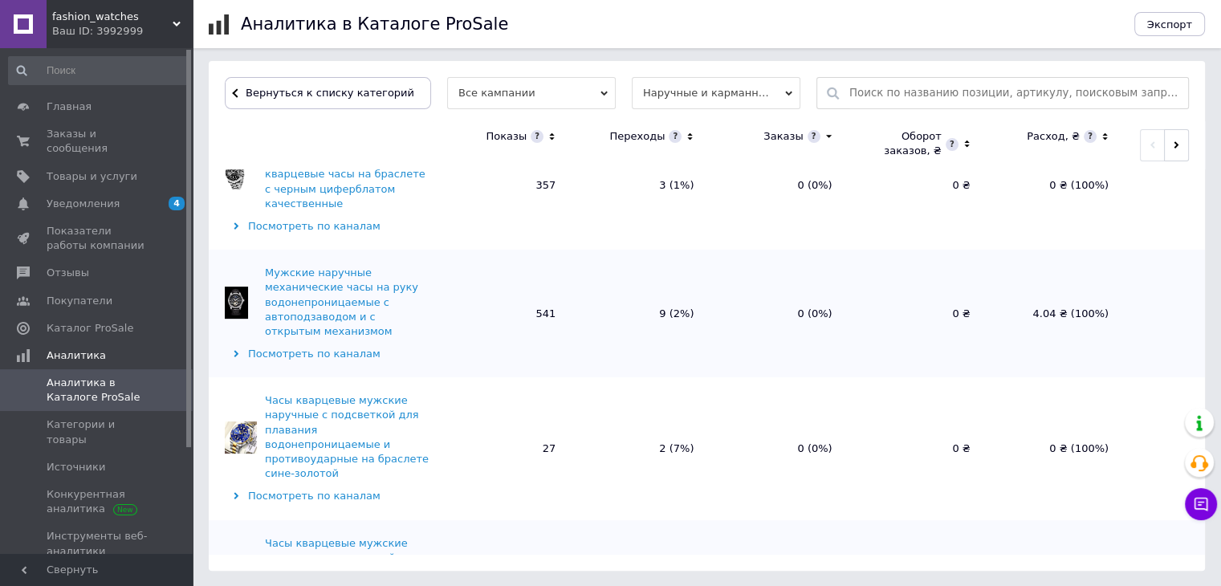
scroll to position [562, 0]
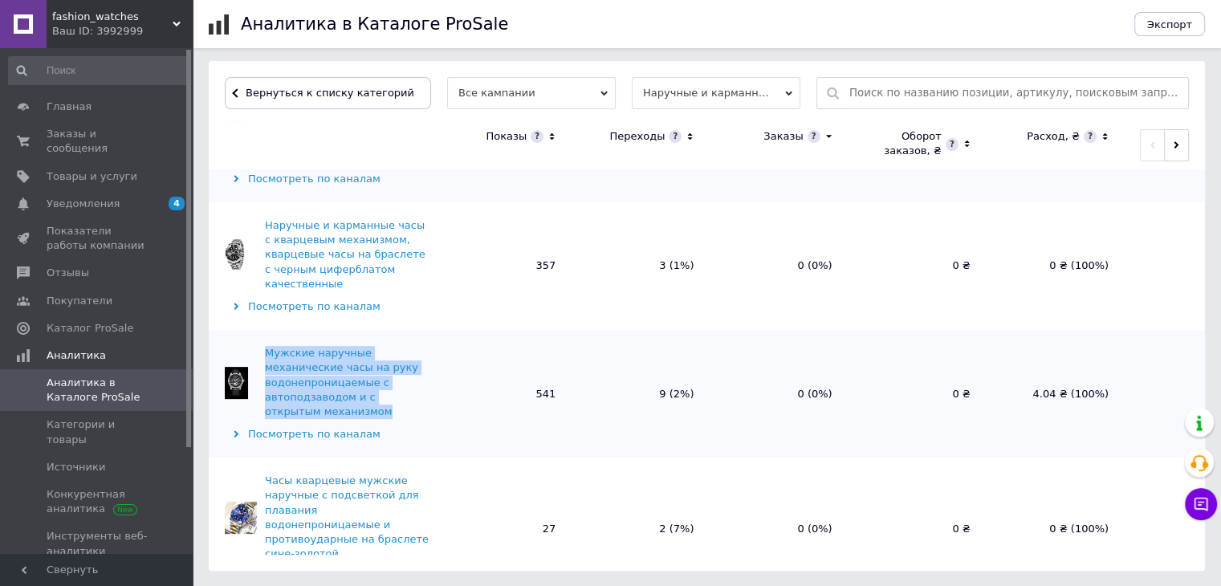
drag, startPoint x: 271, startPoint y: 283, endPoint x: 353, endPoint y: 355, distance: 108.7
click at [353, 355] on td "Мужские наручные механические часы на руку водонепроницаемые с автоподзаводом и…" at bounding box center [321, 394] width 225 height 128
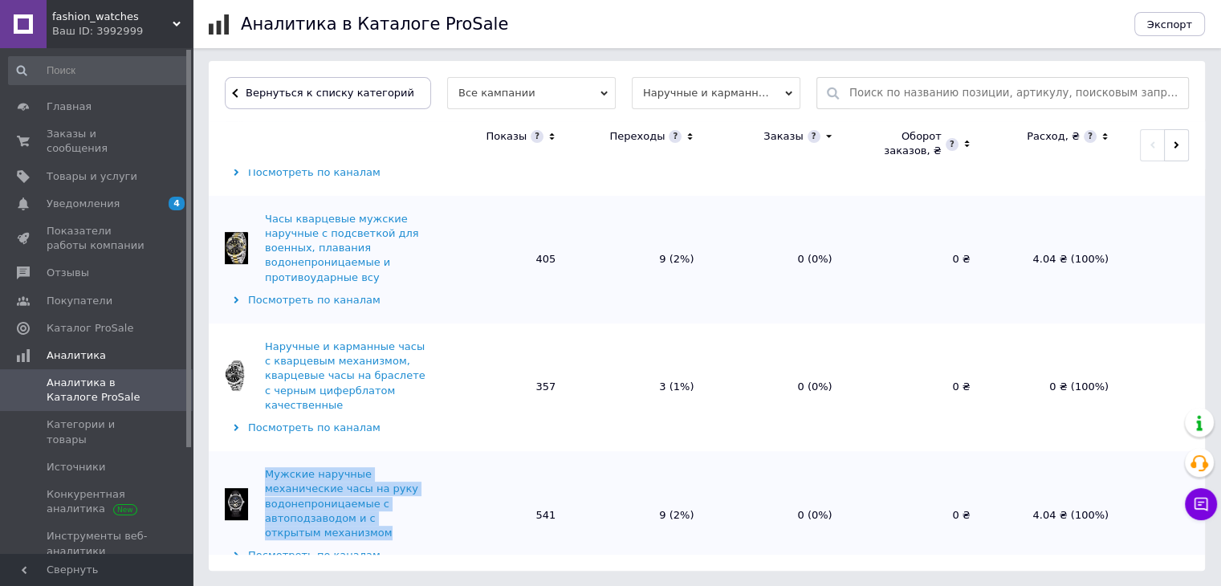
scroll to position [401, 0]
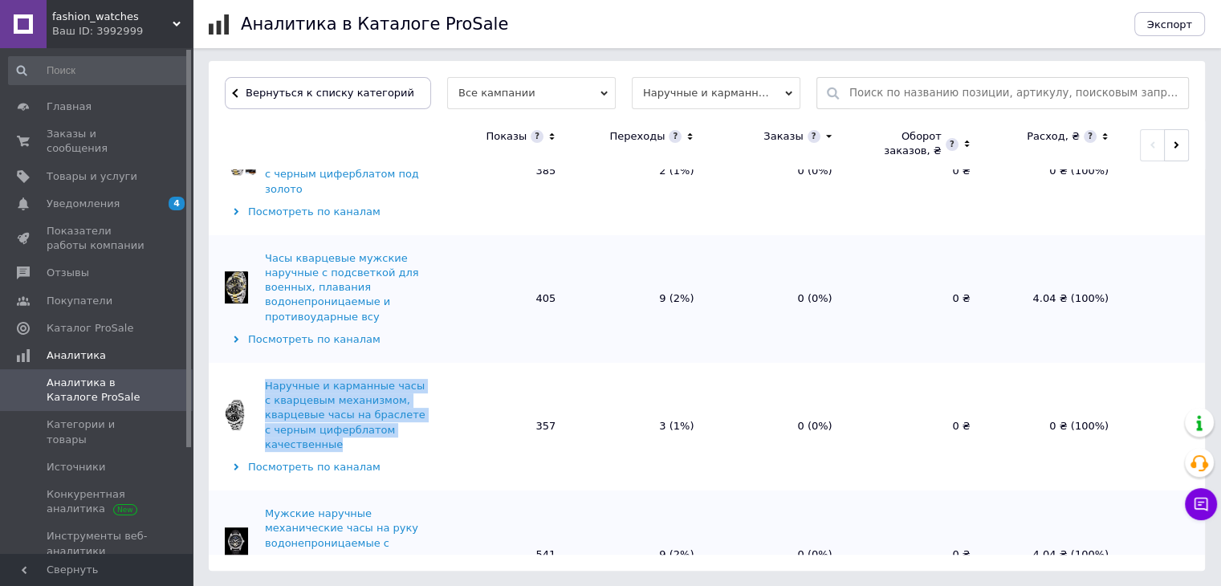
drag, startPoint x: 254, startPoint y: 315, endPoint x: 351, endPoint y: 389, distance: 121.5
click at [351, 389] on td "Наручные и карманные часы с кварцевым механизмом, кварцевые часы на браслете с …" at bounding box center [321, 427] width 225 height 128
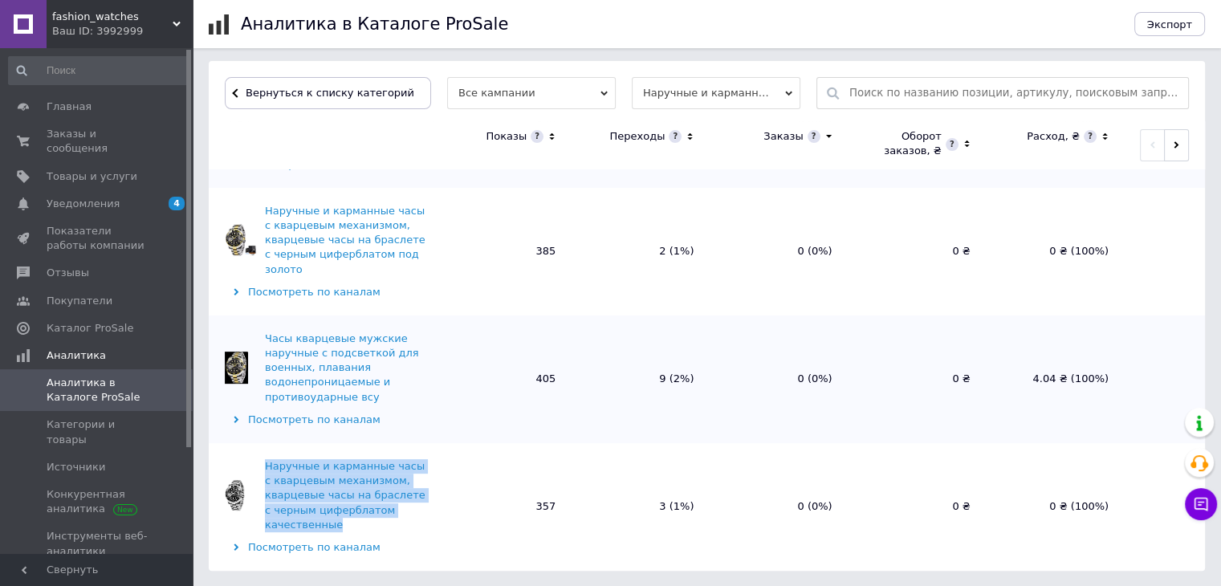
scroll to position [241, 0]
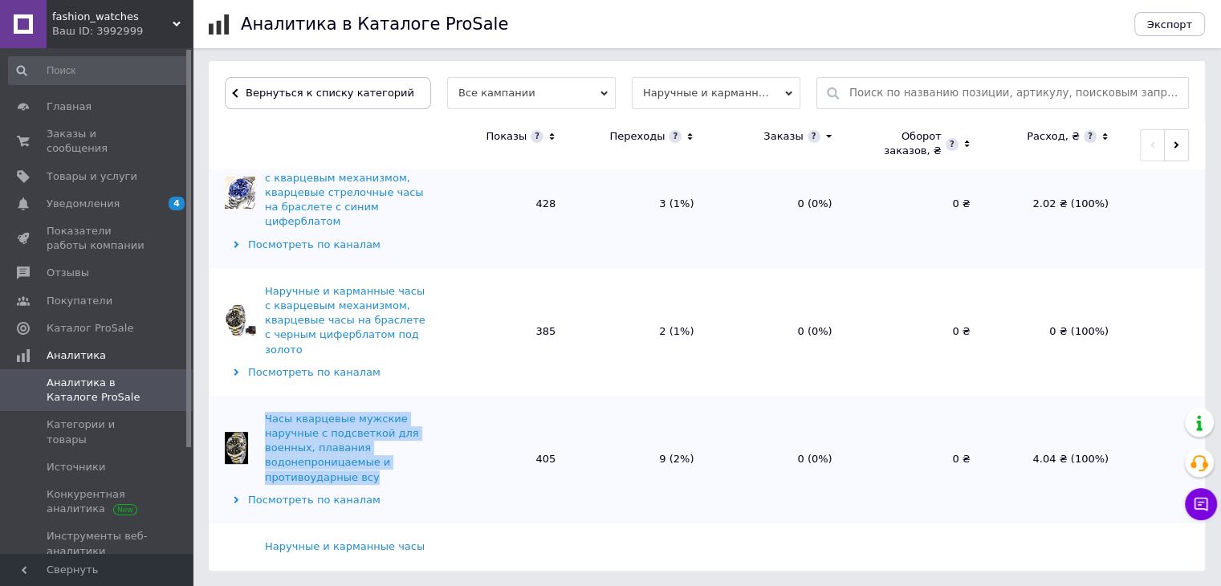
drag, startPoint x: 259, startPoint y: 344, endPoint x: 386, endPoint y: 418, distance: 146.8
click at [386, 418] on td "Часы кварцевые мужские наручные с подсветкой для военных, плавания водонепрониц…" at bounding box center [321, 460] width 225 height 128
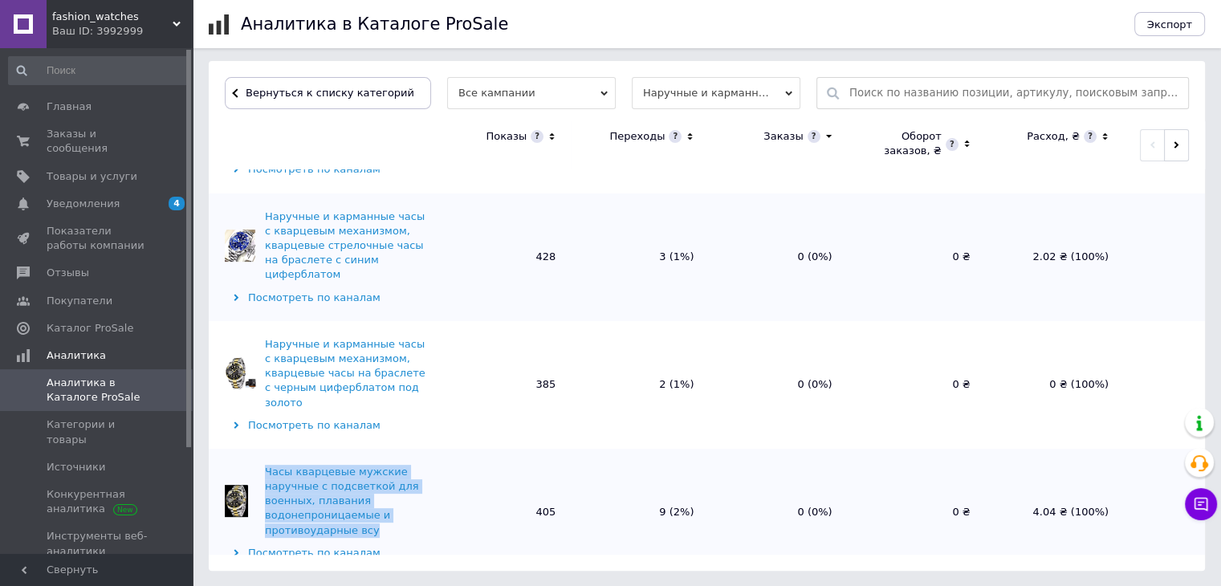
scroll to position [161, 0]
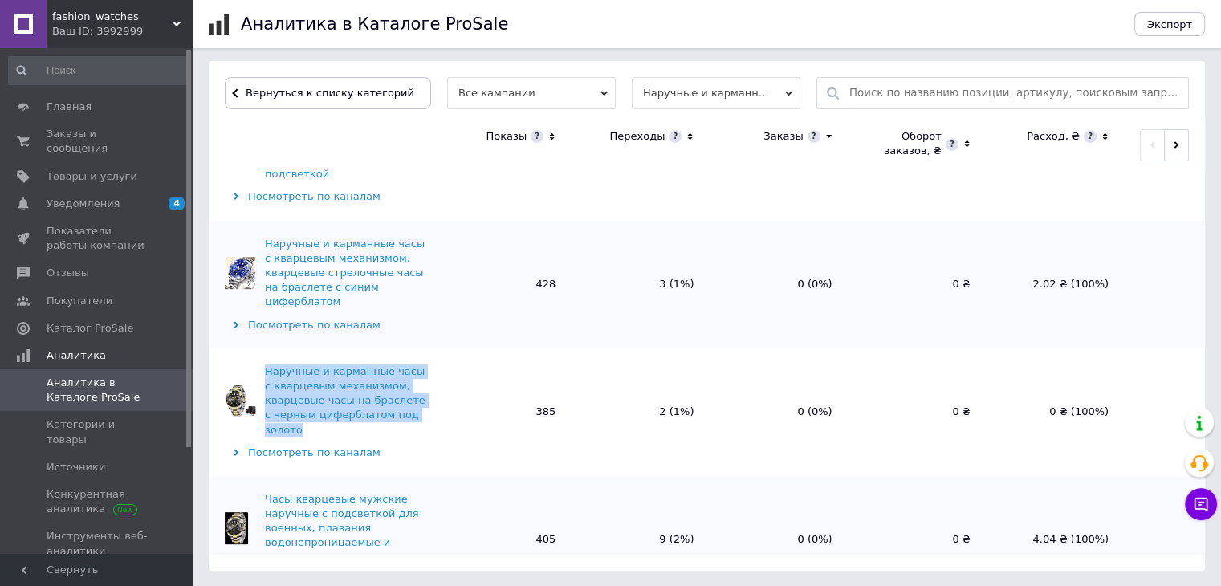
drag, startPoint x: 263, startPoint y: 312, endPoint x: 429, endPoint y: 364, distance: 173.9
click at [429, 364] on td "Наручные и карманные часы с кварцевым механизмом, кварцевые часы на браслете с …" at bounding box center [321, 412] width 225 height 128
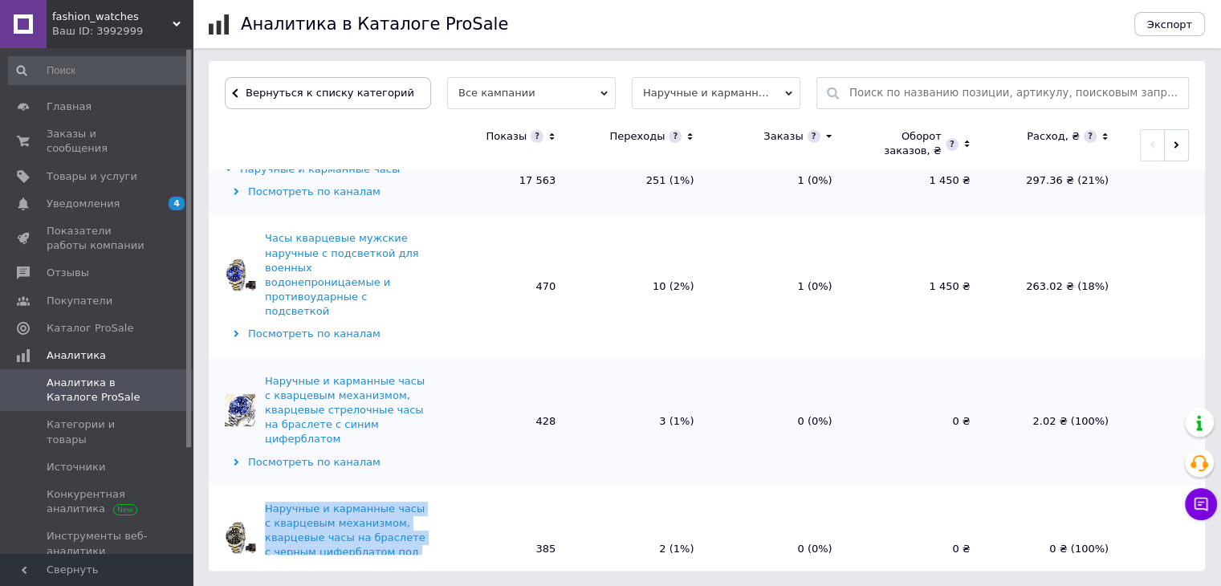
scroll to position [0, 0]
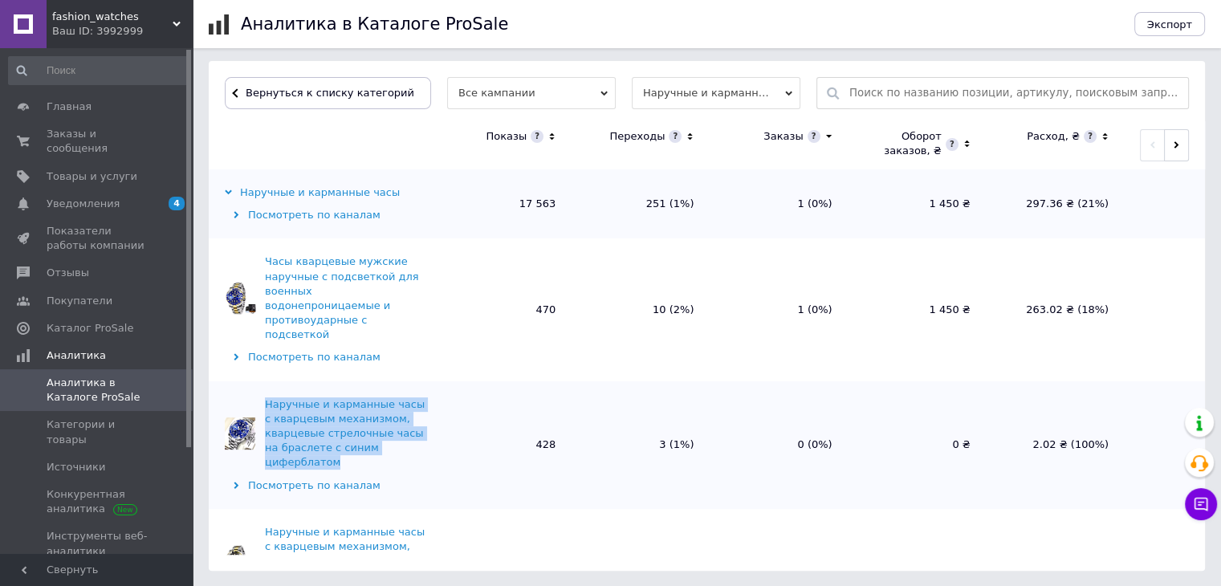
drag, startPoint x: 258, startPoint y: 360, endPoint x: 426, endPoint y: 417, distance: 177.9
click at [426, 417] on td "Наручные и карманные часы с кварцевым механизмом, кварцевые стрелочные часы на …" at bounding box center [321, 445] width 225 height 128
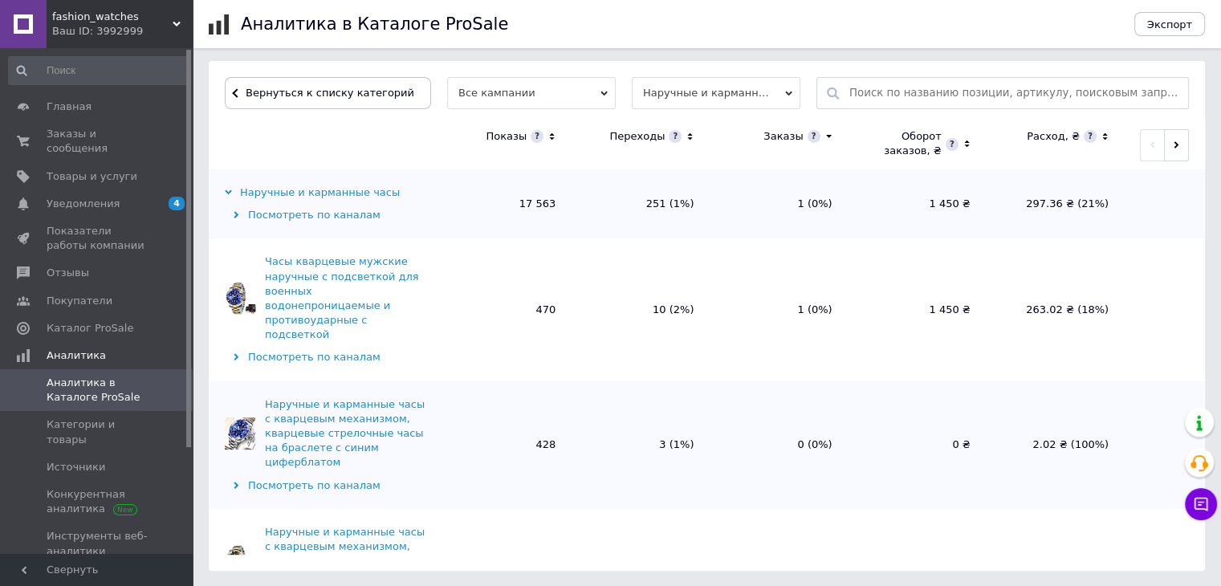
click at [319, 279] on div "Часы кварцевые мужские наручные с подсветкой для военных водонепроницаемые и пр…" at bounding box center [347, 297] width 165 height 87
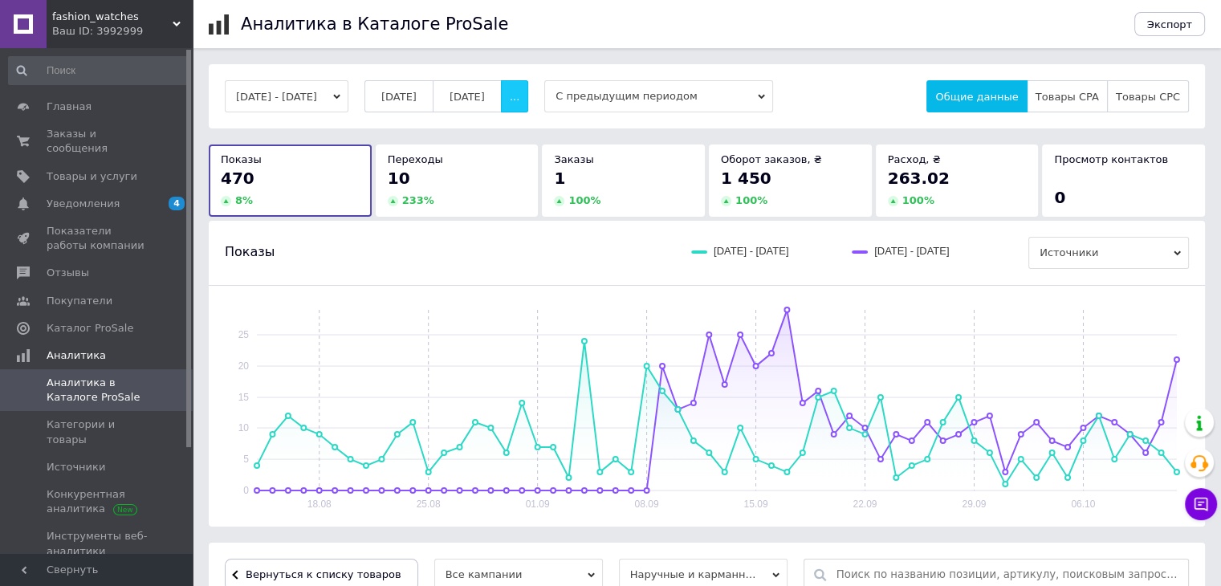
click at [519, 96] on span "..." at bounding box center [515, 97] width 10 height 12
click at [584, 184] on div "1" at bounding box center [623, 178] width 139 height 22
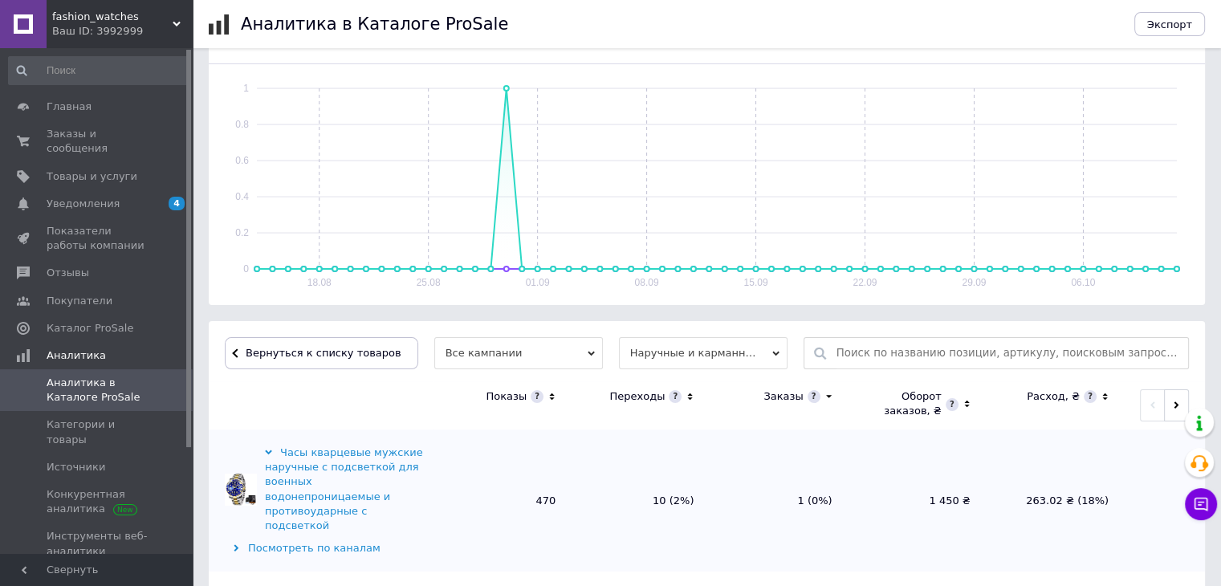
scroll to position [241, 0]
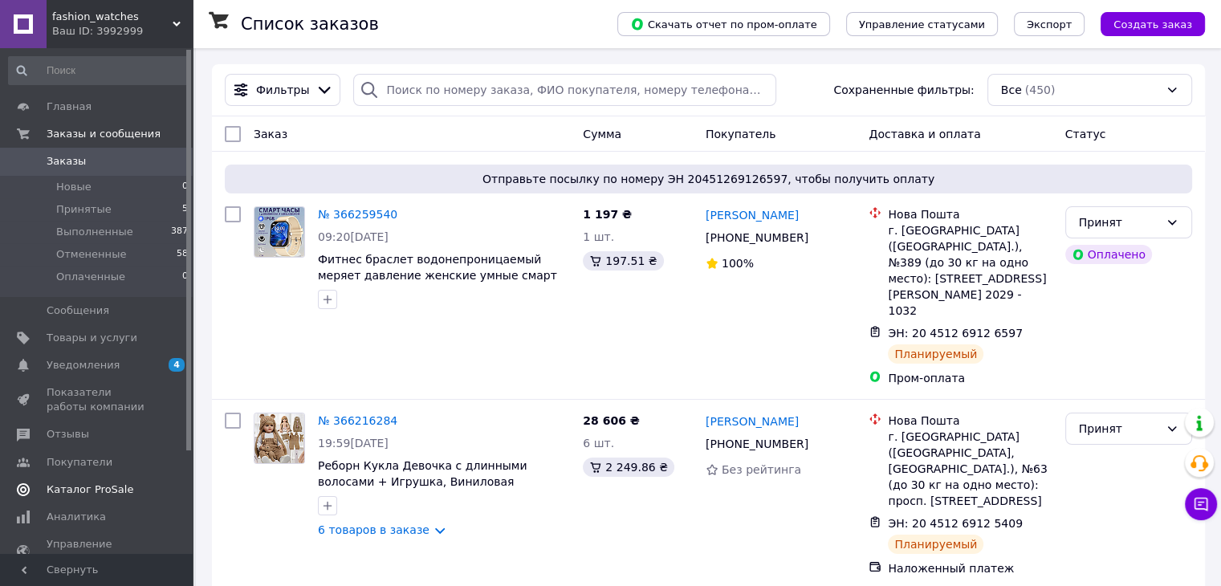
click at [117, 494] on span "Каталог ProSale" at bounding box center [90, 489] width 87 height 14
